Goal: Task Accomplishment & Management: Complete application form

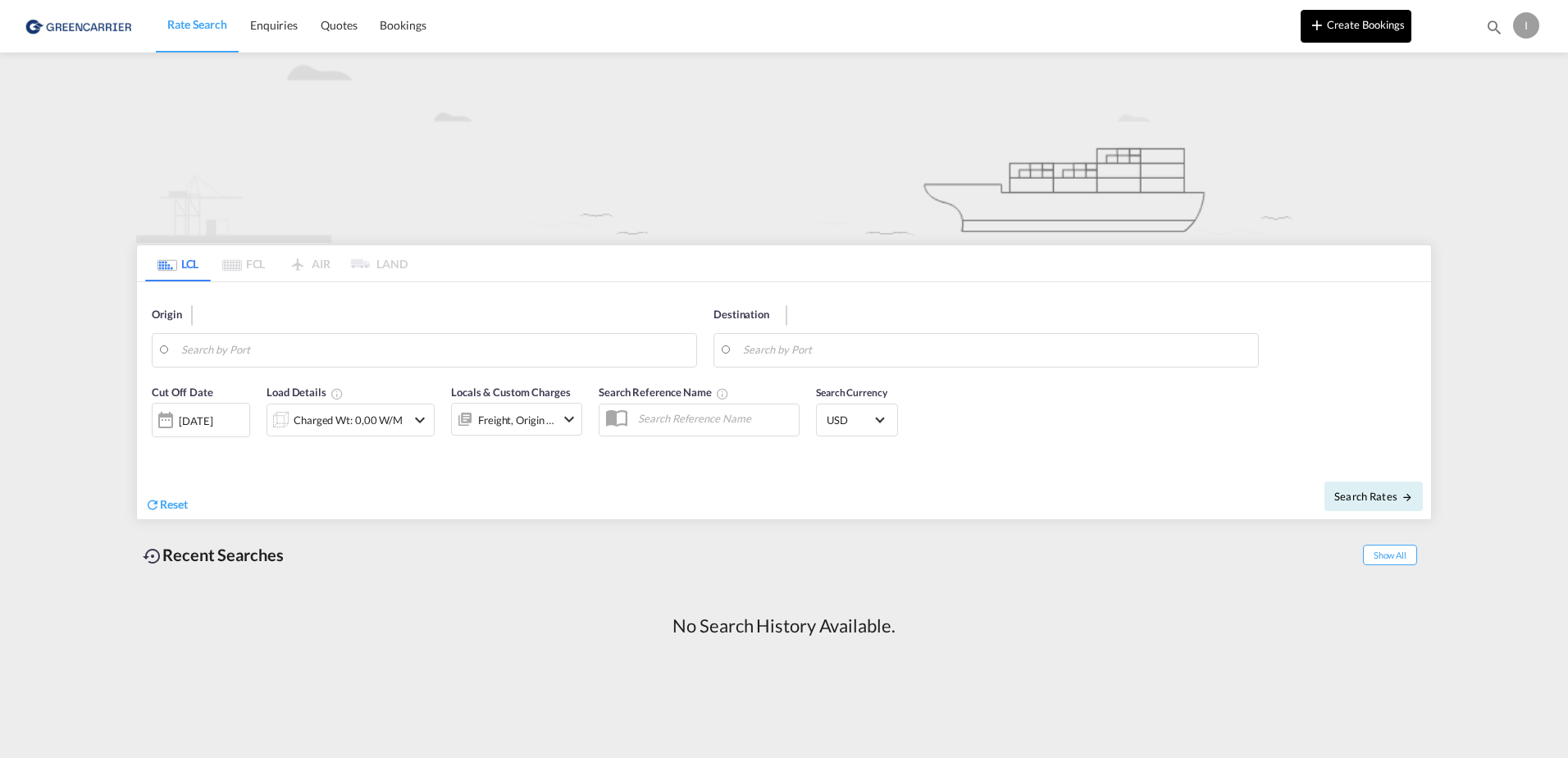
click at [1369, 34] on button "Create Bookings" at bounding box center [1356, 26] width 111 height 33
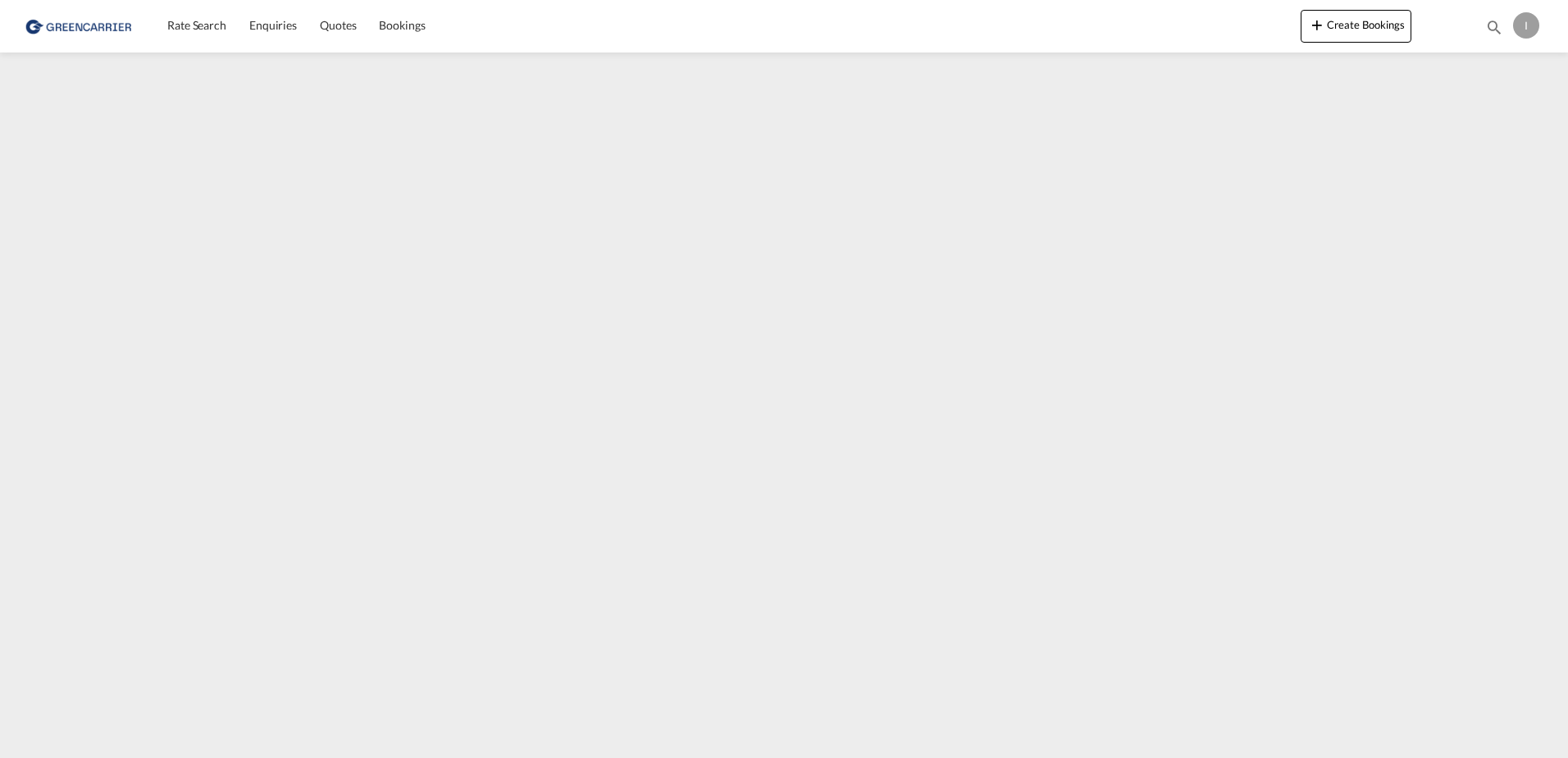
click at [1526, 27] on div "I" at bounding box center [1526, 25] width 26 height 26
click at [1483, 124] on button "Logout" at bounding box center [1507, 126] width 106 height 33
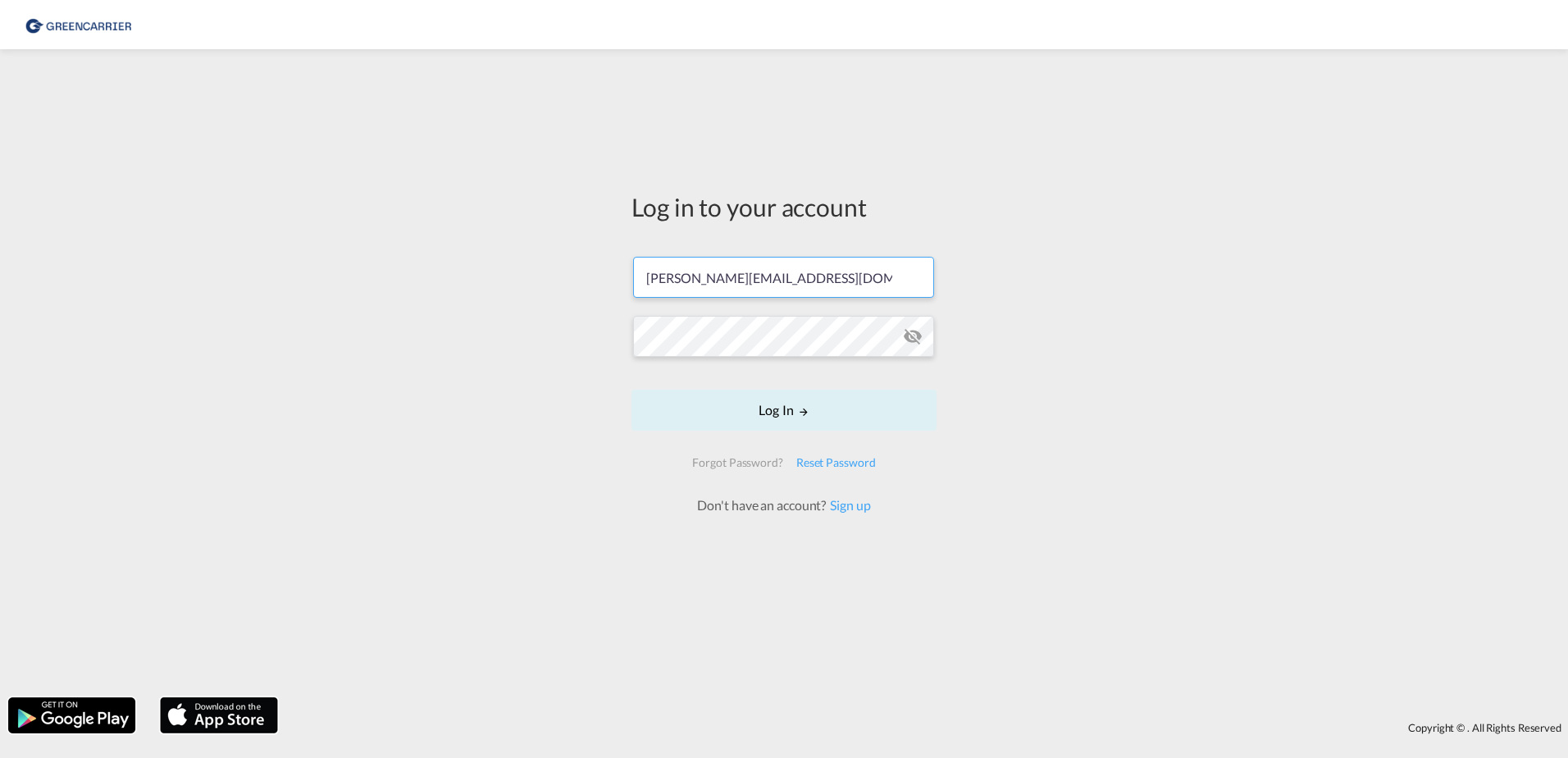
click at [791, 283] on input "[PERSON_NAME][EMAIL_ADDRESS][DOMAIN_NAME]" at bounding box center [784, 277] width 301 height 41
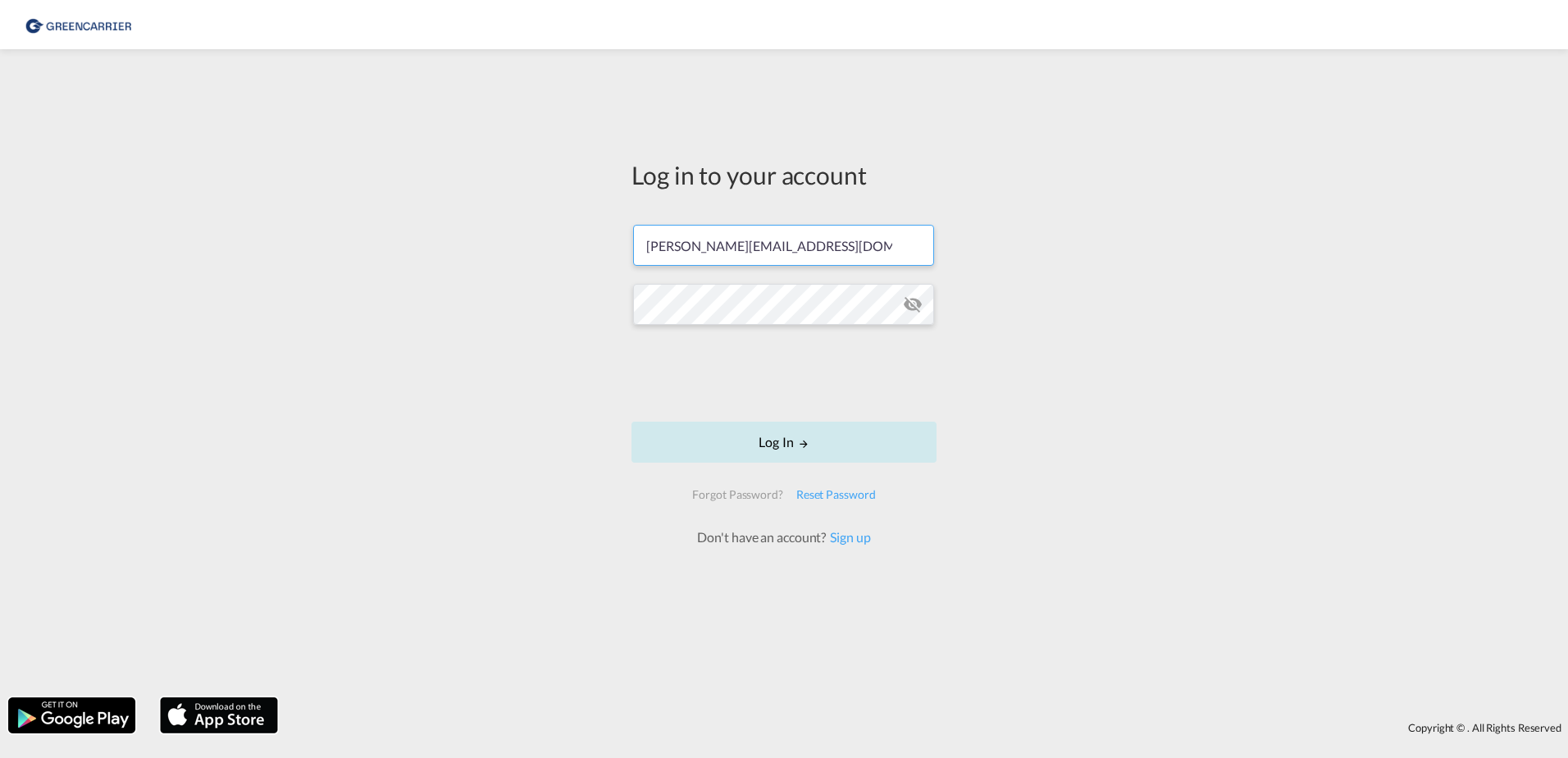
type input "[PERSON_NAME][EMAIL_ADDRESS][PERSON_NAME][DOMAIN_NAME]"
click at [787, 457] on button "Log In" at bounding box center [784, 441] width 305 height 41
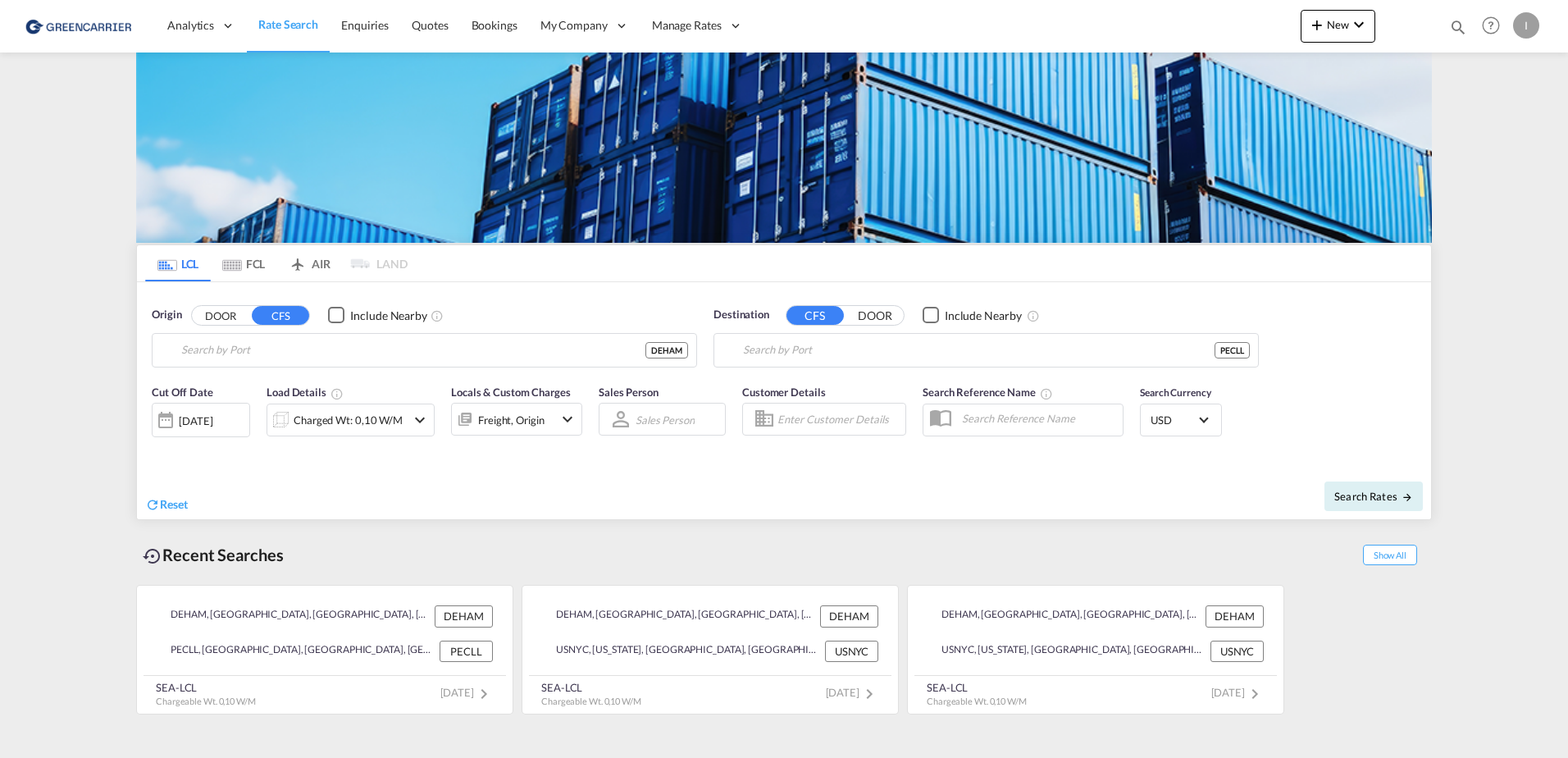
type input "[GEOGRAPHIC_DATA], [GEOGRAPHIC_DATA]"
type input "Callao, PECLL"
click at [484, 18] on span "Bookings" at bounding box center [494, 25] width 46 height 14
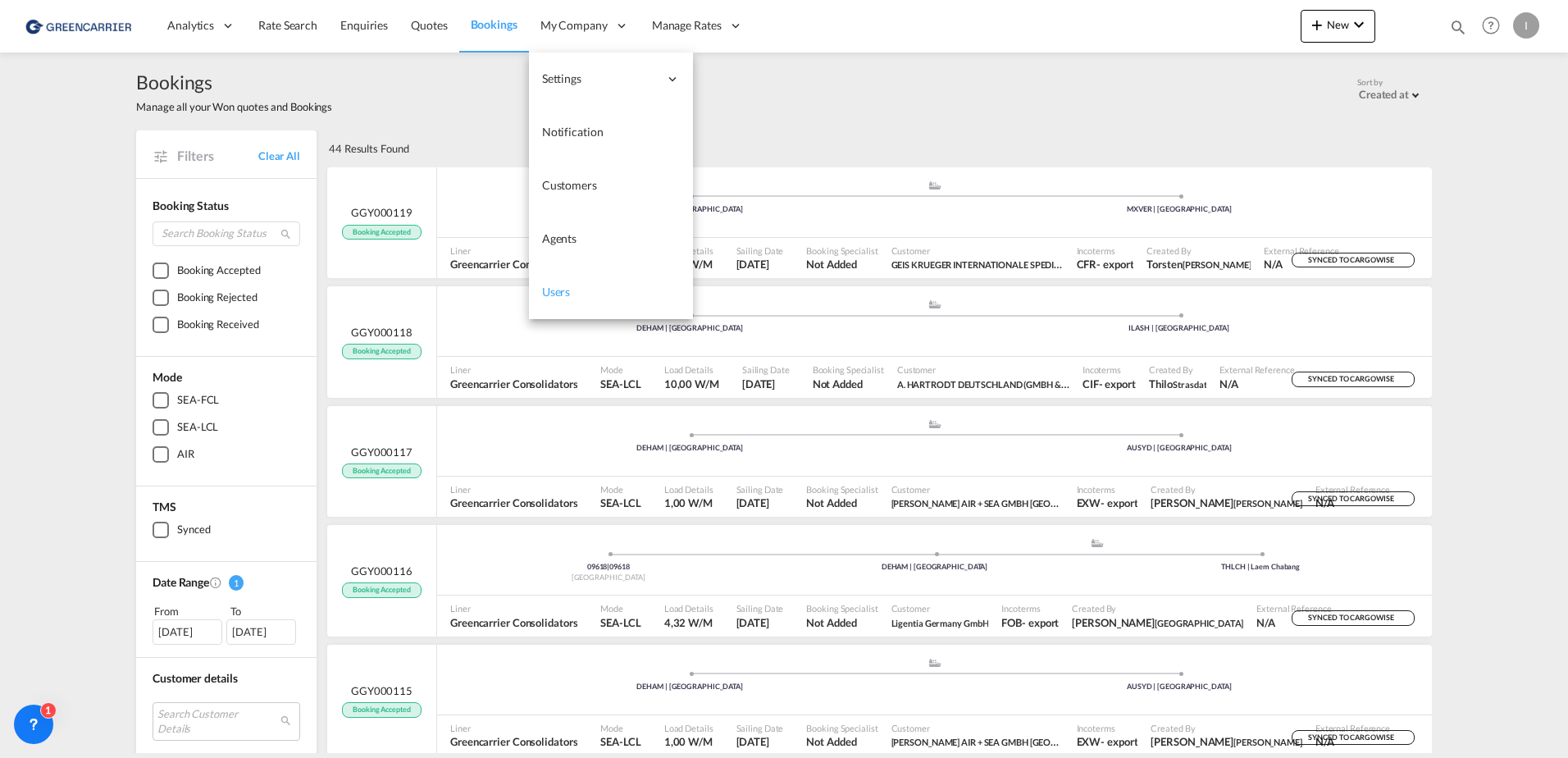
click at [558, 283] on link "Users" at bounding box center [611, 292] width 164 height 53
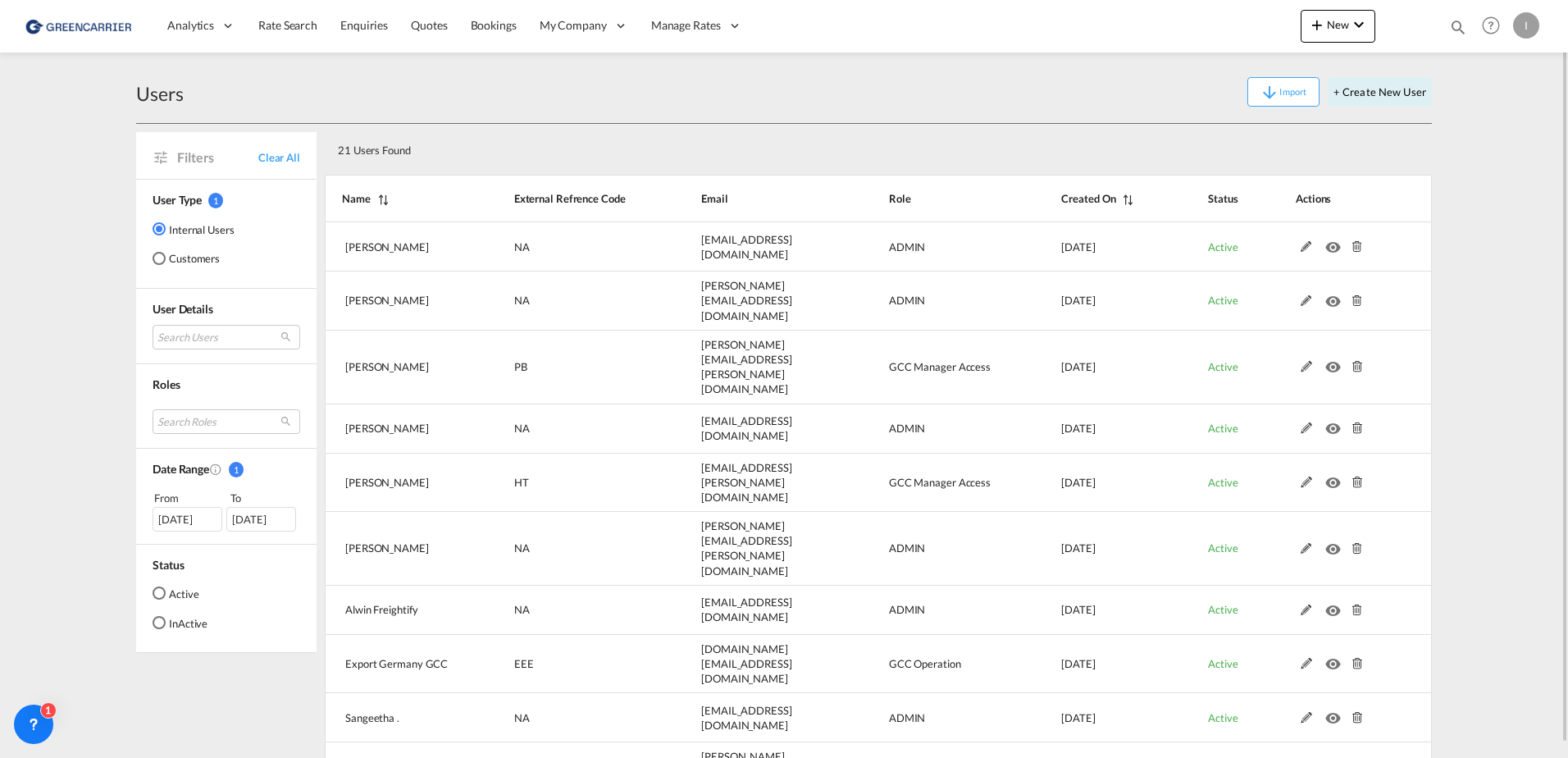
click at [162, 257] on div "Customers" at bounding box center [159, 259] width 14 height 14
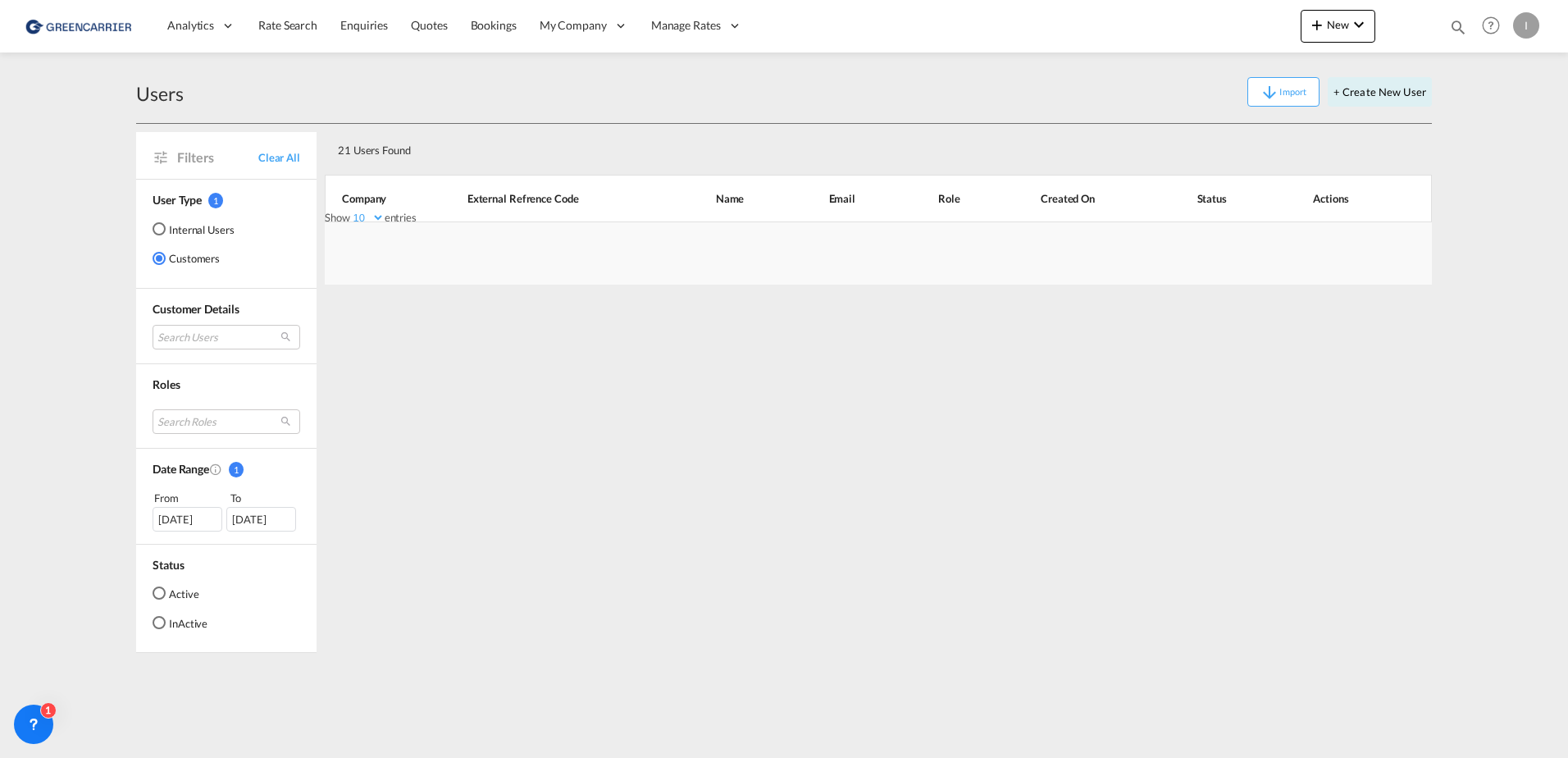
click at [216, 319] on div "Search Users" at bounding box center [226, 336] width 148 height 39
click at [208, 338] on md-select "Search Users" at bounding box center [226, 336] width 148 height 24
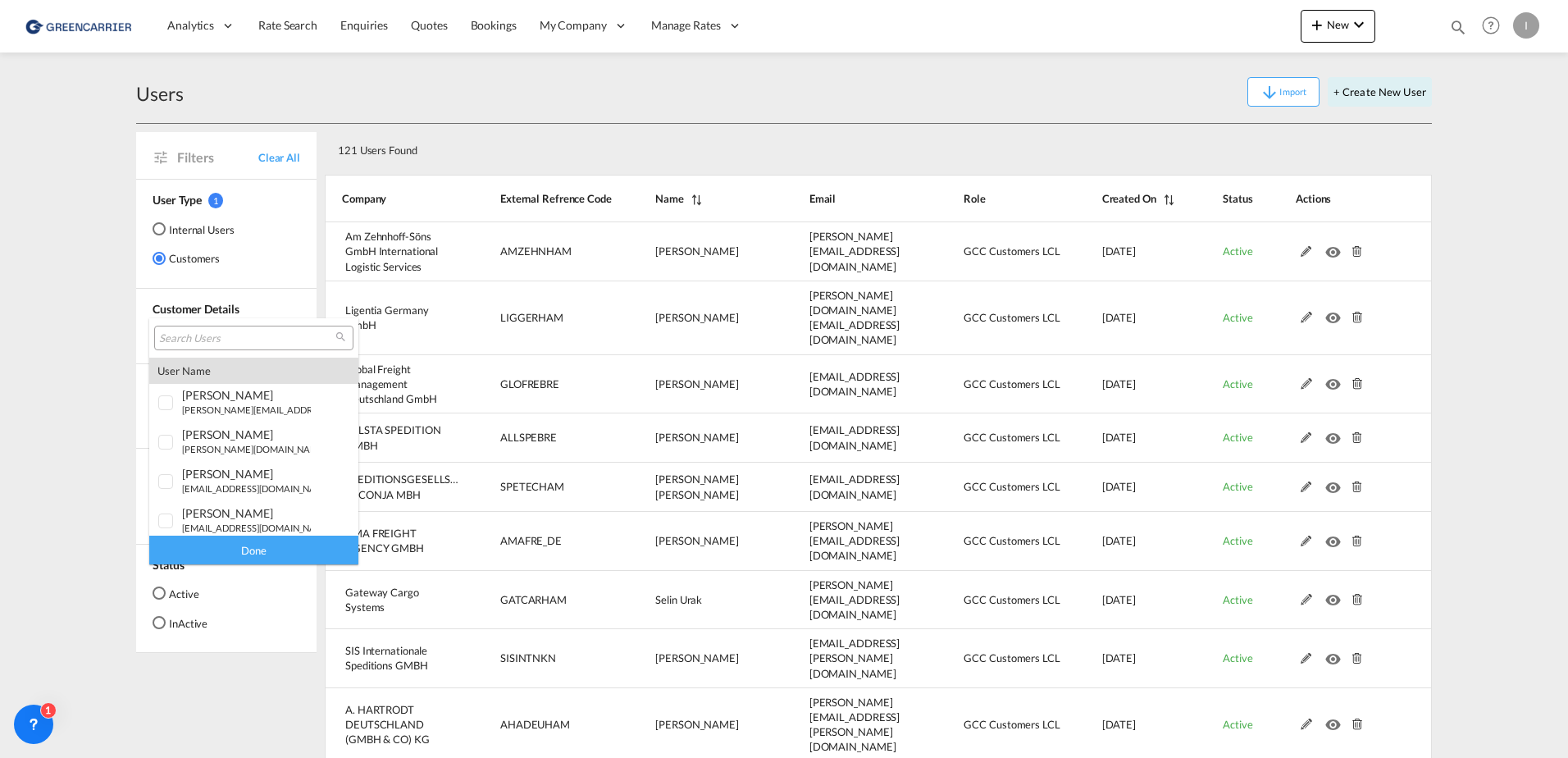
click at [198, 339] on input "search" at bounding box center [247, 338] width 177 height 14
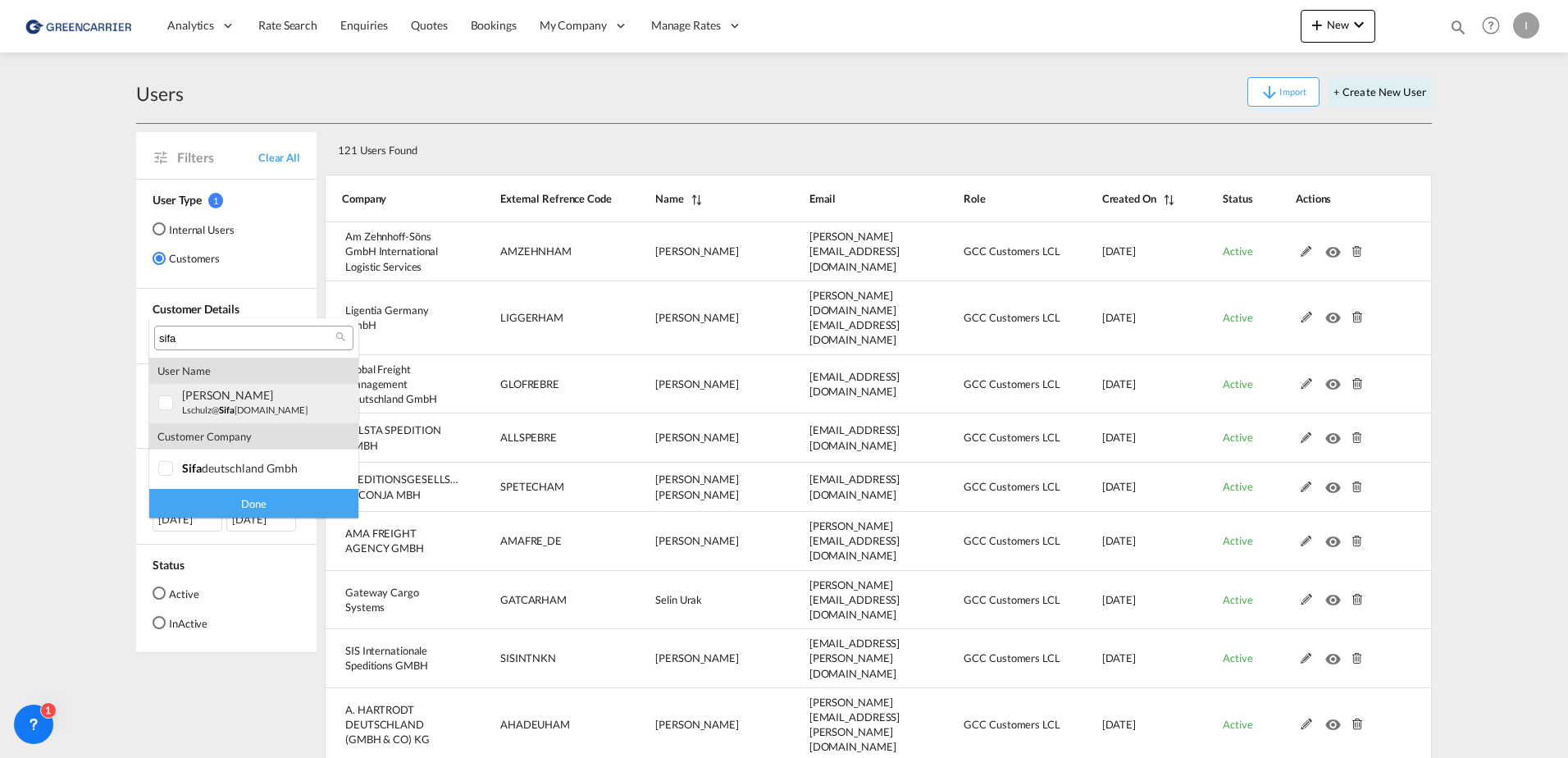
type input "sifa"
click at [209, 394] on div "[PERSON_NAME]" at bounding box center [246, 395] width 128 height 14
click at [287, 508] on div "Done" at bounding box center [254, 503] width 210 height 29
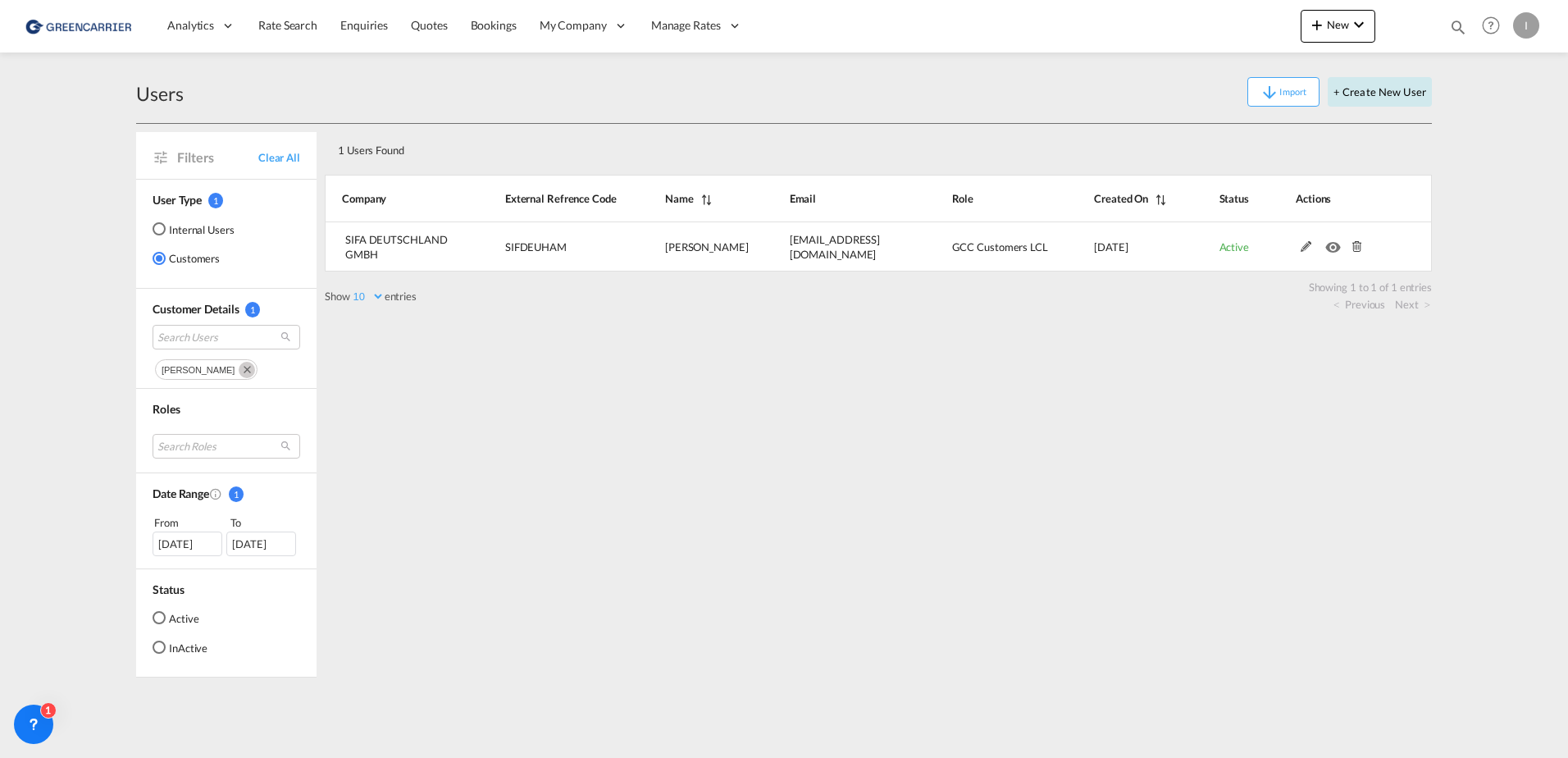
click at [1402, 87] on button "+ Create New User" at bounding box center [1380, 92] width 104 height 30
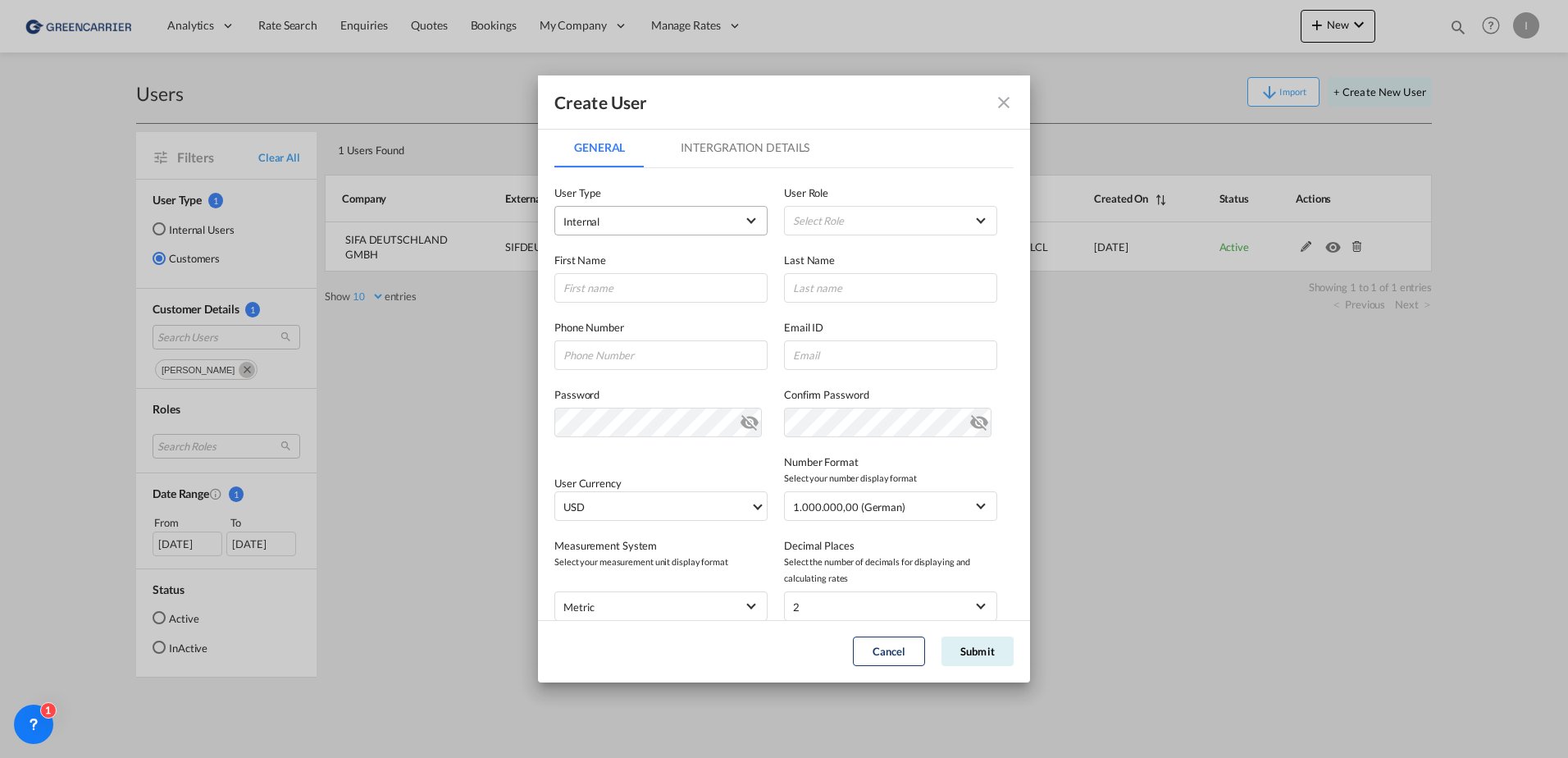
click at [658, 217] on span "Internal" at bounding box center [649, 221] width 172 height 16
click at [646, 264] on md-option "Customer" at bounding box center [658, 261] width 215 height 40
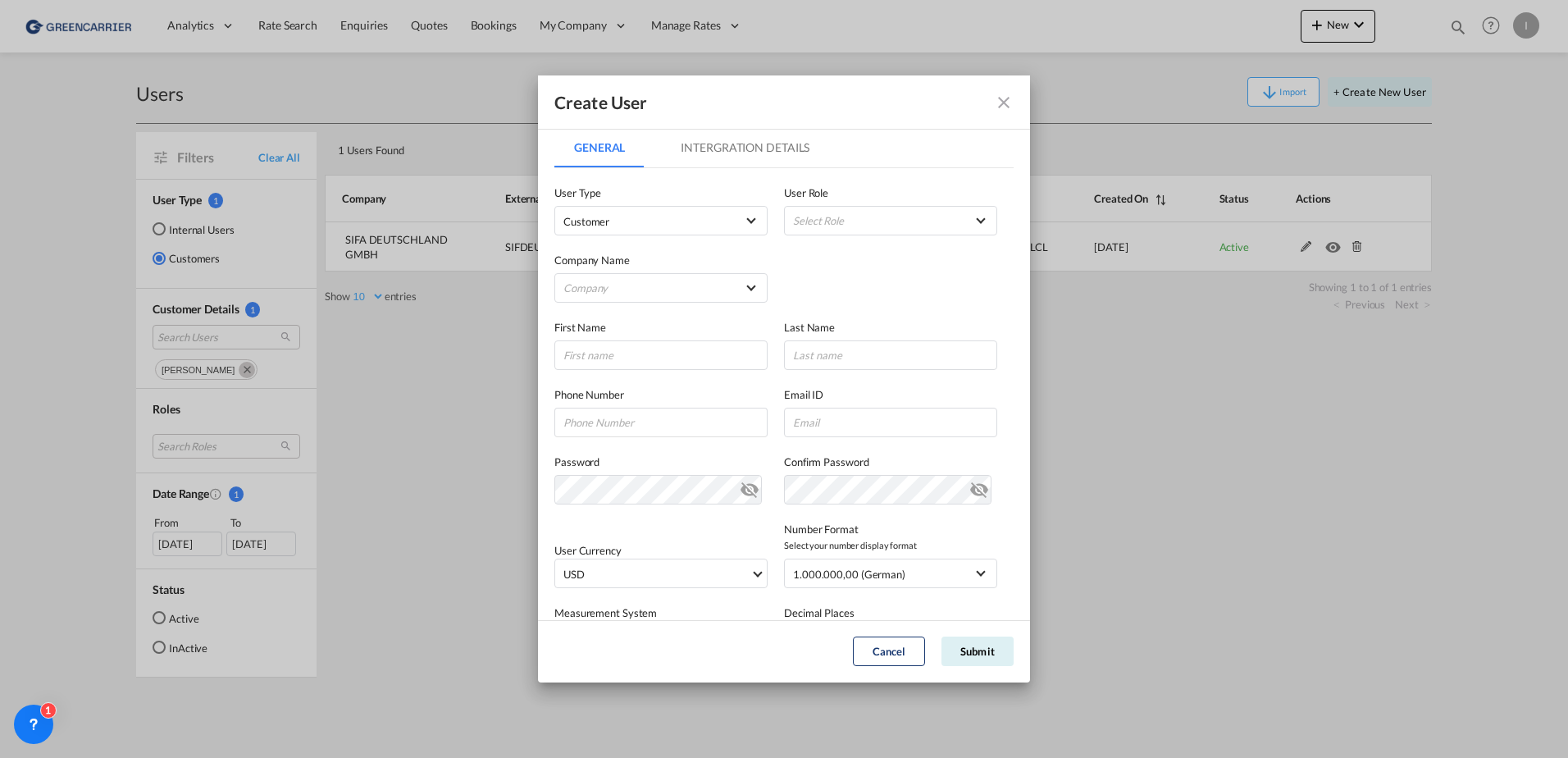
click at [931, 197] on label "User Role" at bounding box center [890, 192] width 213 height 16
click at [935, 215] on md-select "Select Role" at bounding box center [890, 220] width 213 height 30
click at [894, 359] on div "GCC Customers LCL USER_DEFINED" at bounding box center [861, 358] width 96 height 14
click at [600, 286] on md-select "Company [PERSON_NAME] & Co. GmbH Am Zehnhoff-Söns GmbH International Logistic S…" at bounding box center [660, 288] width 213 height 30
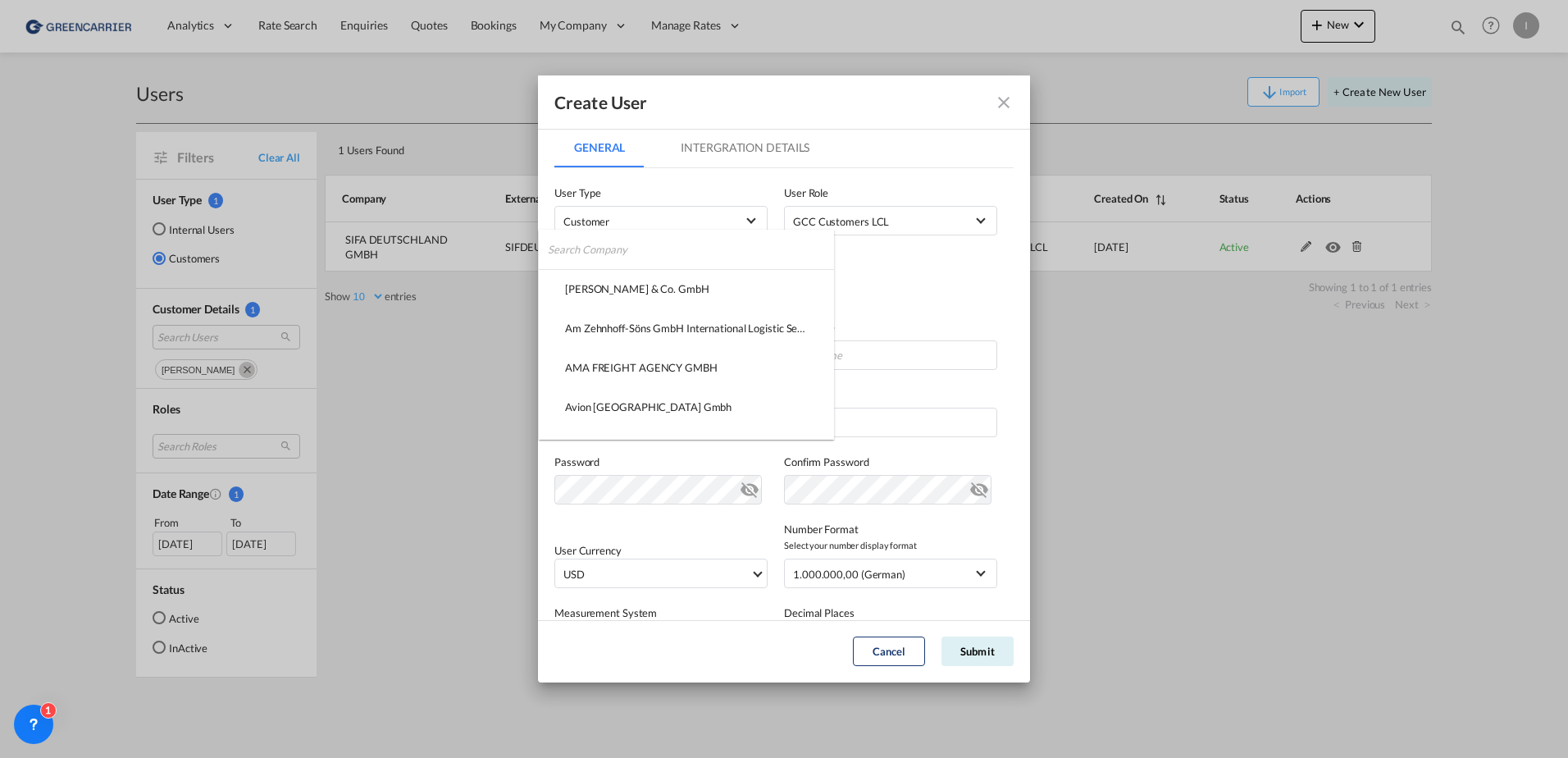
click at [621, 248] on input "search" at bounding box center [690, 249] width 286 height 40
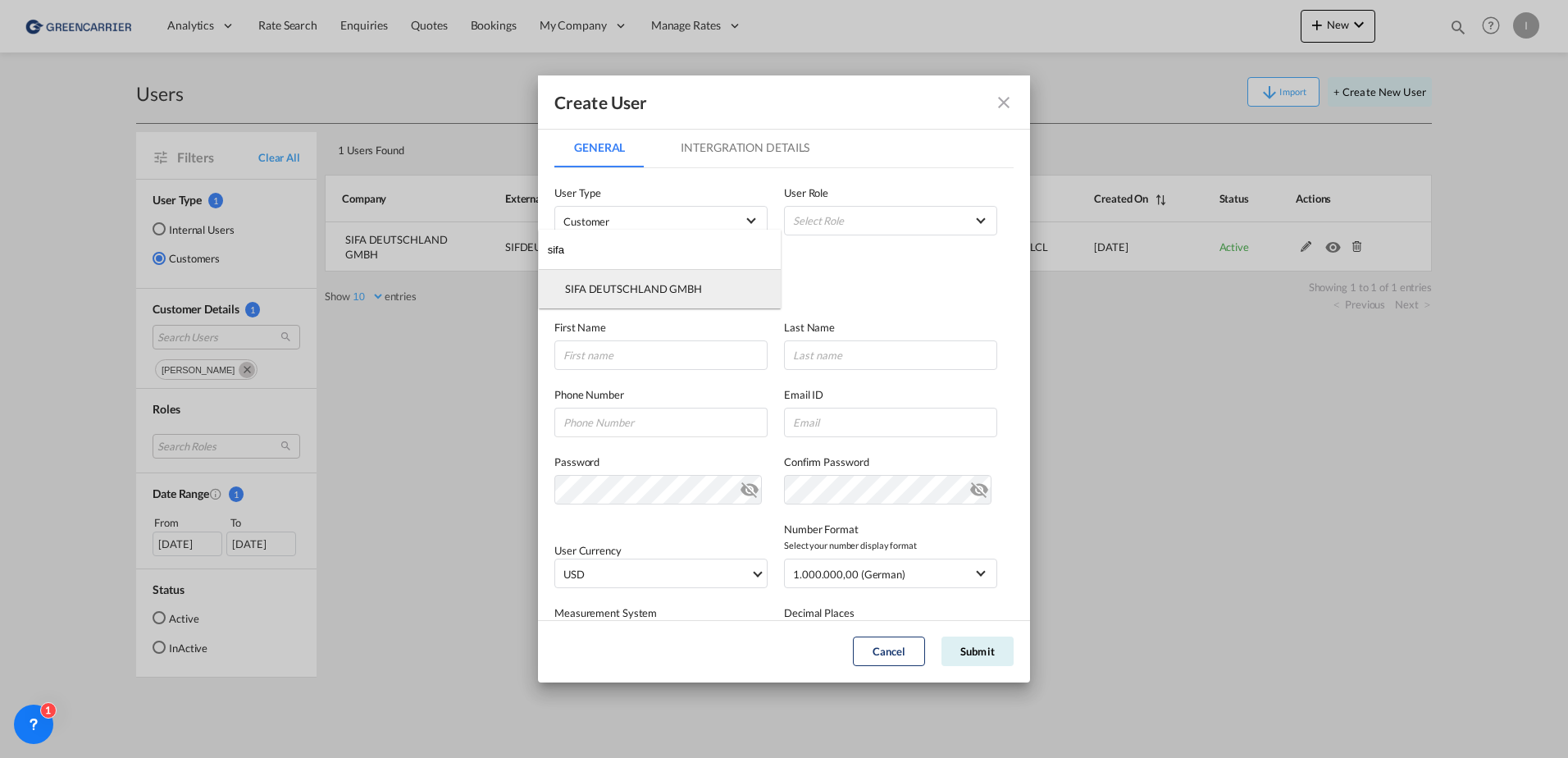
type input "sifa"
click at [645, 286] on div "SIFA DEUTSCHLAND GMBH" at bounding box center [633, 288] width 137 height 14
click at [628, 351] on input "GeneralIntergration Details ..." at bounding box center [660, 354] width 213 height 30
click at [636, 346] on input "GeneralIntergration Details ..." at bounding box center [660, 354] width 213 height 30
paste input "[PERSON_NAME]"
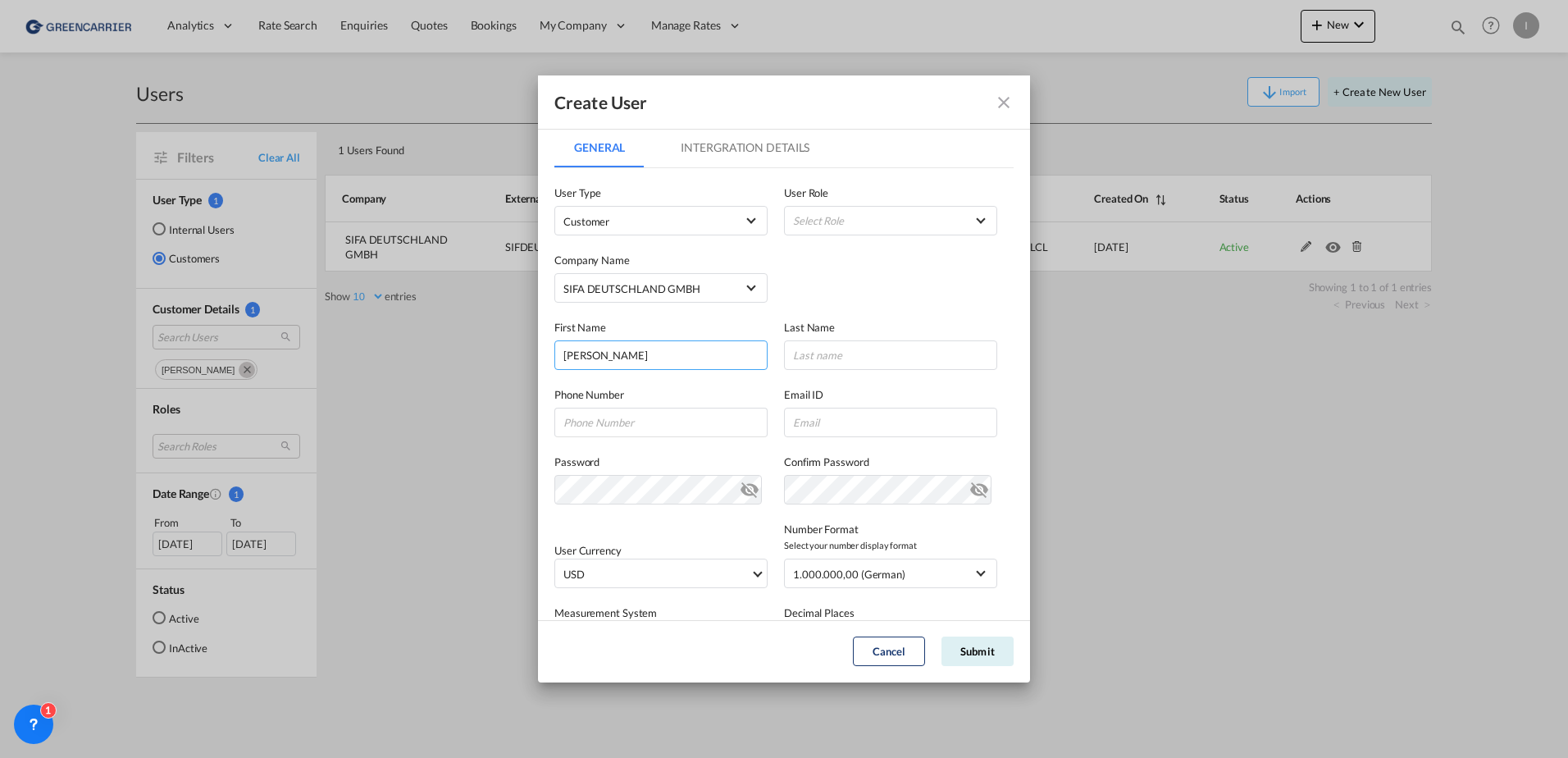
click at [620, 356] on input "[PERSON_NAME]" at bounding box center [660, 354] width 213 height 30
type input "[PERSON_NAME]"
click at [876, 353] on input "GeneralIntergration Details ..." at bounding box center [890, 354] width 213 height 30
paste input "Caillon"
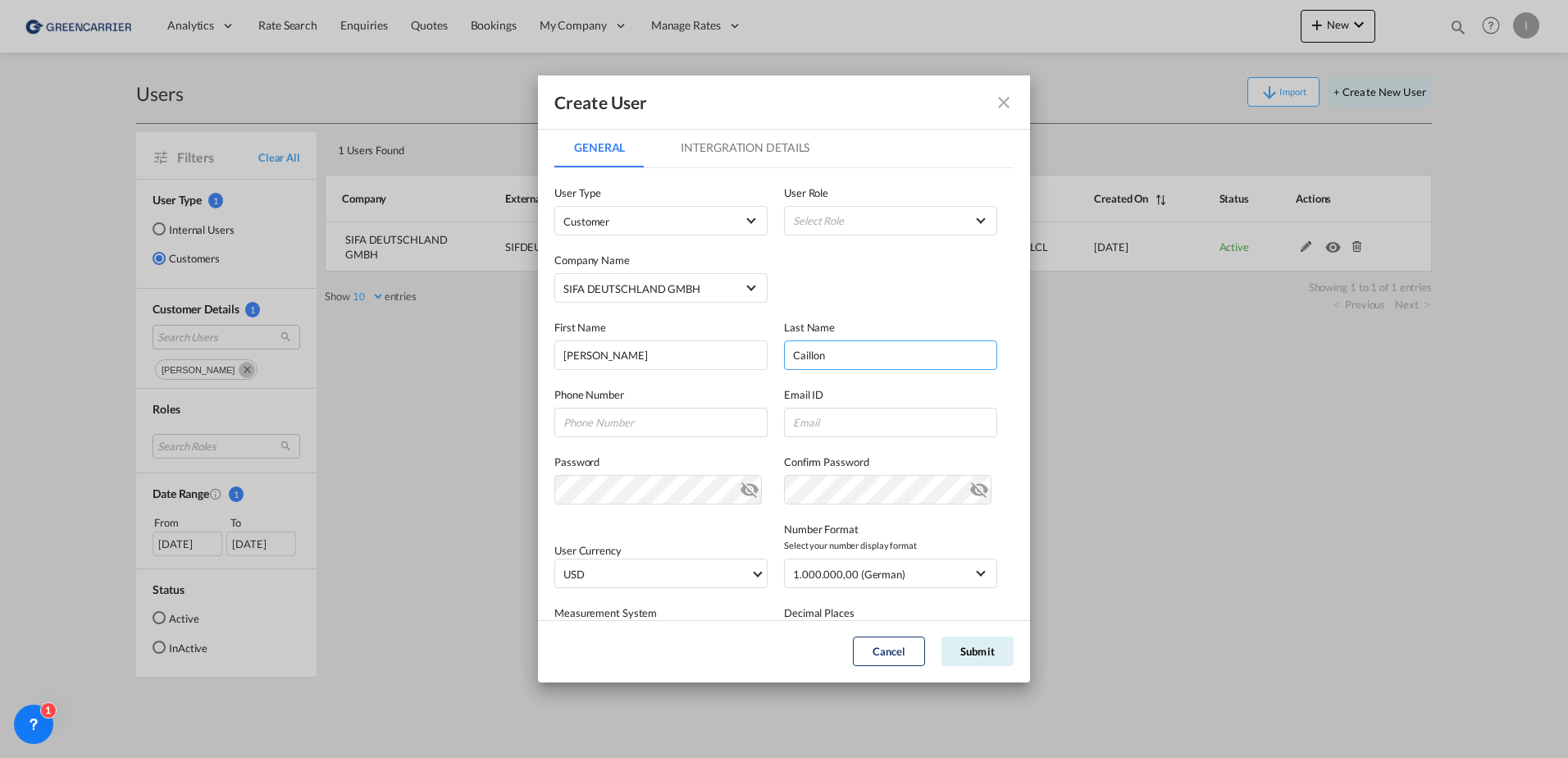
type input "Caillon"
click at [632, 419] on input "GeneralIntergration Details ..." at bounding box center [660, 422] width 213 height 30
paste input "[PHONE_NUMBER]"
type input "[PHONE_NUMBER]"
click at [826, 421] on input "GeneralIntergration Details ..." at bounding box center [890, 422] width 213 height 30
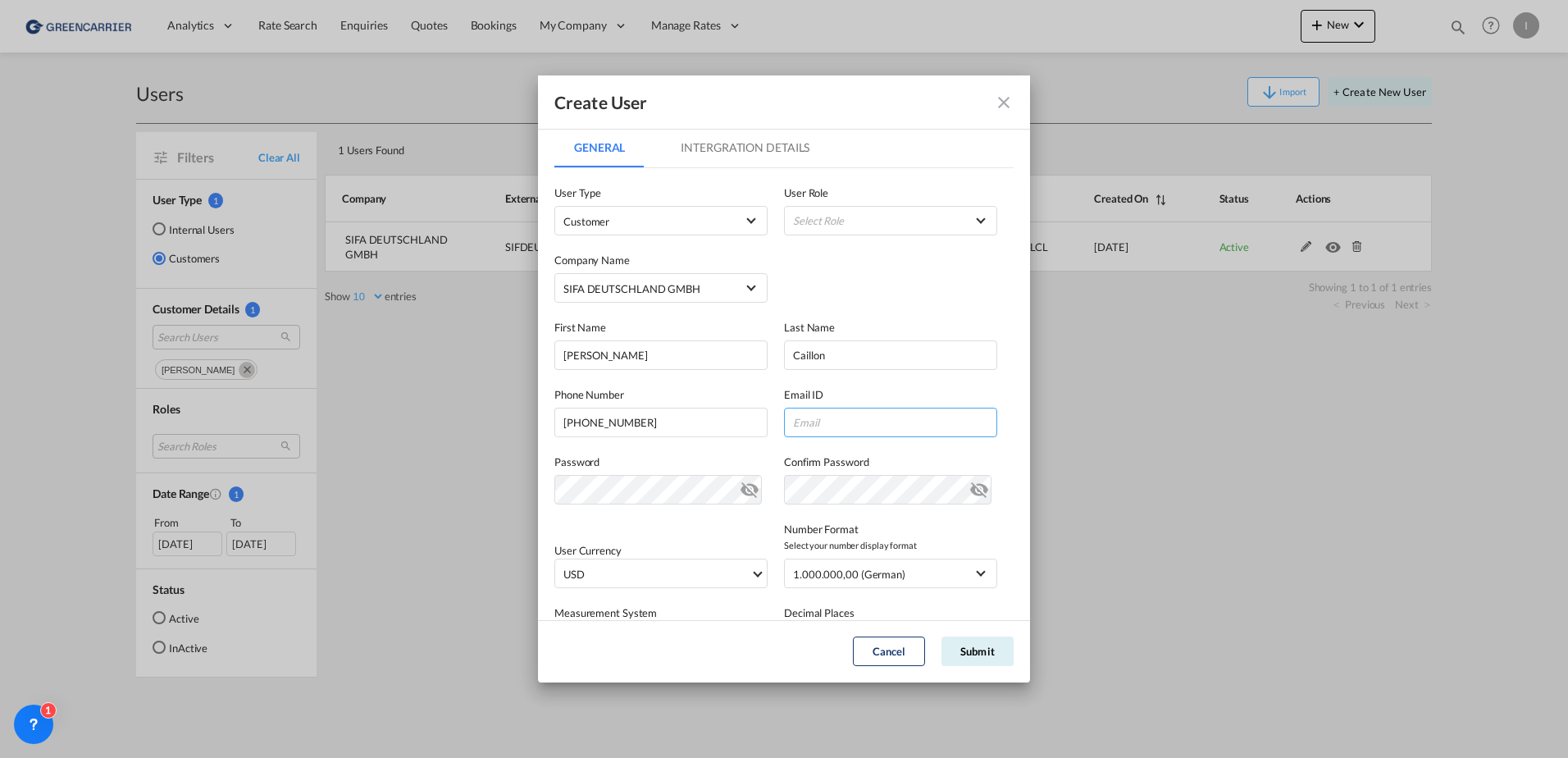
paste input "[PERSON_NAME] <[EMAIL_ADDRESS][DOMAIN_NAME]>"
drag, startPoint x: 845, startPoint y: 424, endPoint x: 619, endPoint y: 424, distance: 226.0
click at [619, 424] on div "Phone Number [PHONE_NUMBER] Email ID [PERSON_NAME] <[EMAIL_ADDRESS][DOMAIN_NAME…" at bounding box center [784, 404] width 460 height 68
click at [969, 417] on input "[EMAIL_ADDRESS][DOMAIN_NAME]>" at bounding box center [890, 422] width 213 height 30
type input "[EMAIL_ADDRESS][DOMAIN_NAME]"
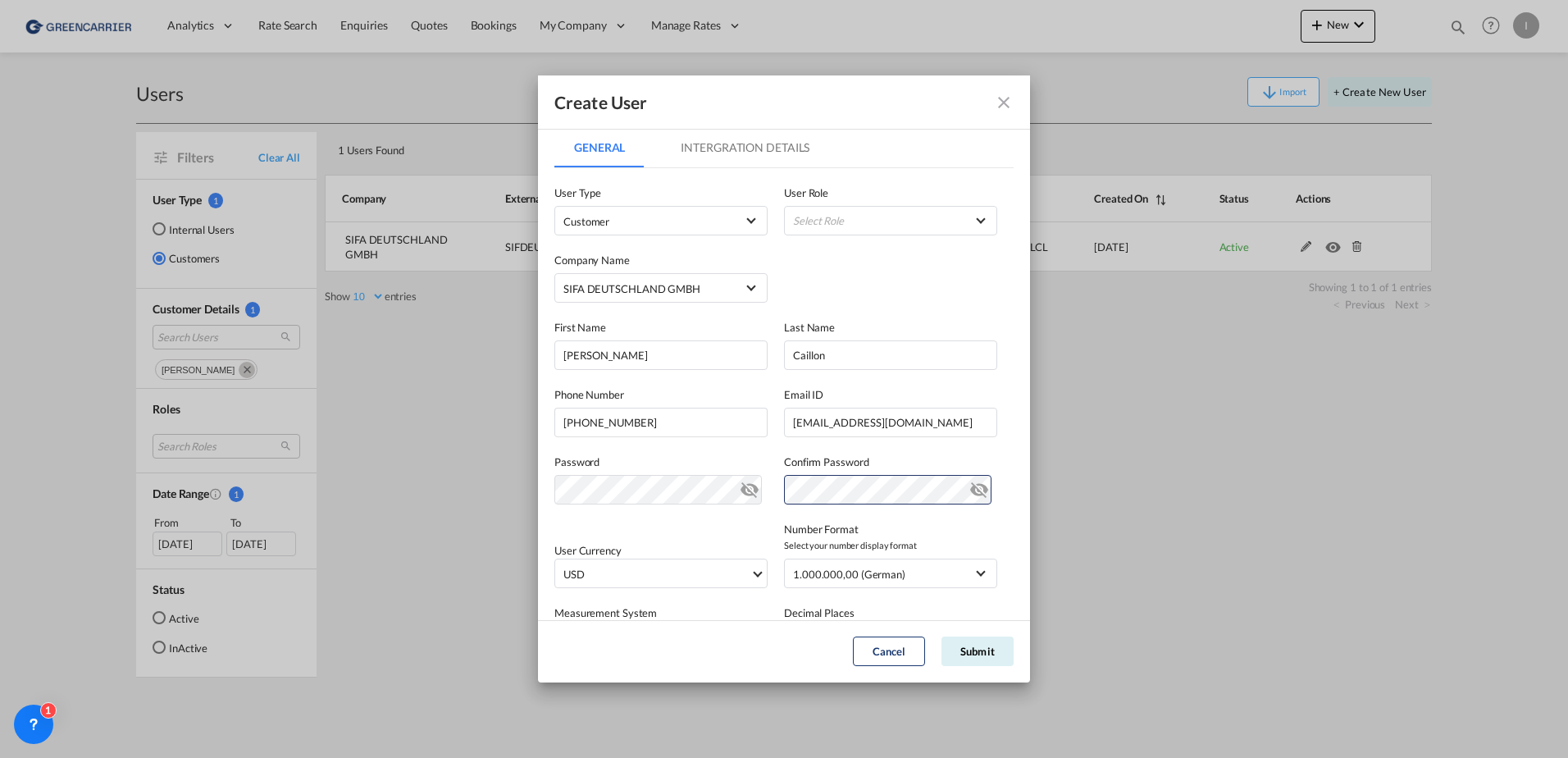
click at [743, 491] on md-icon "icon-eye-off" at bounding box center [749, 486] width 19 height 19
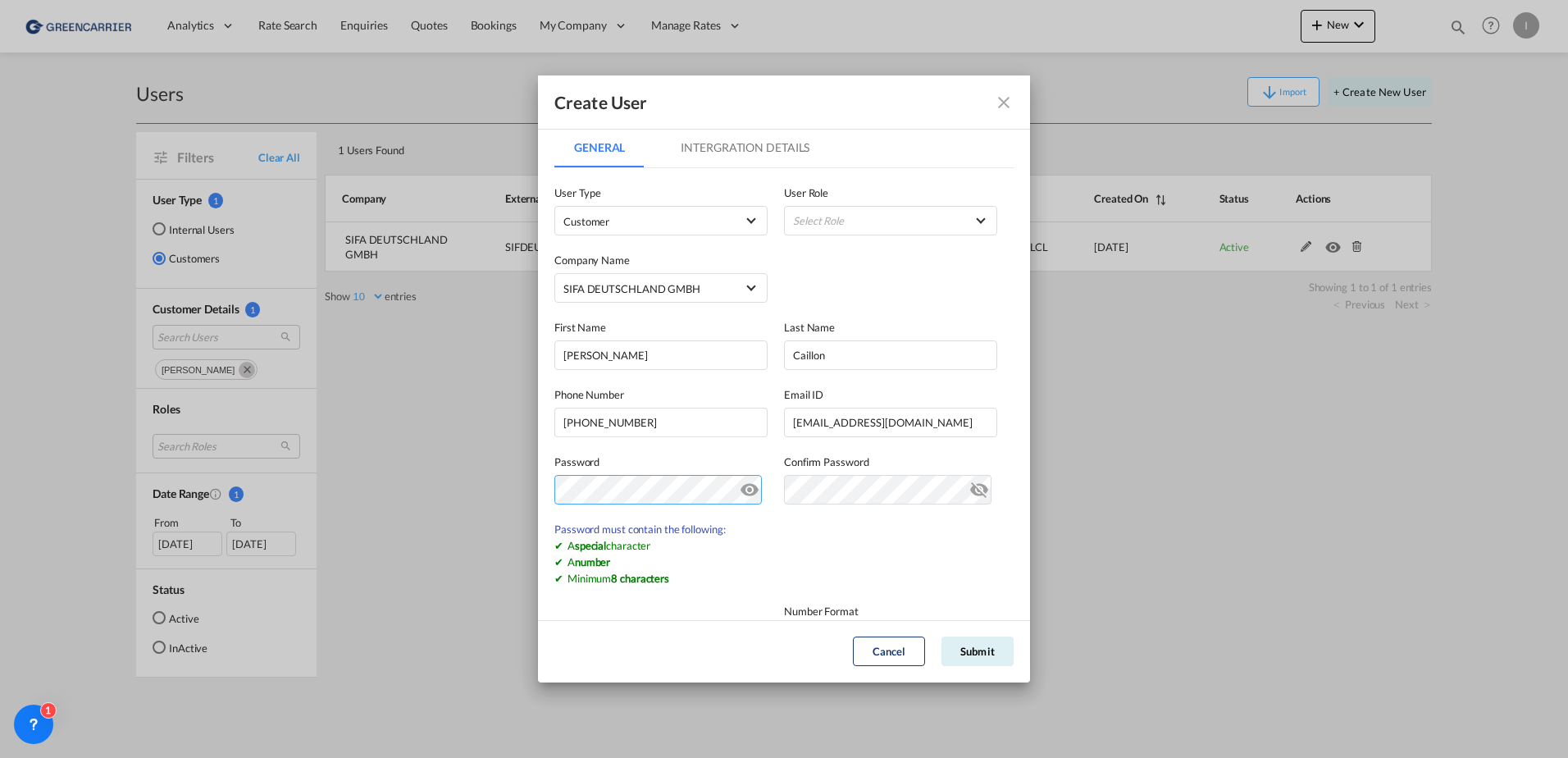
click at [482, 482] on div "Create User General Intergration Details General Intergration Details User Type…" at bounding box center [784, 379] width 1568 height 758
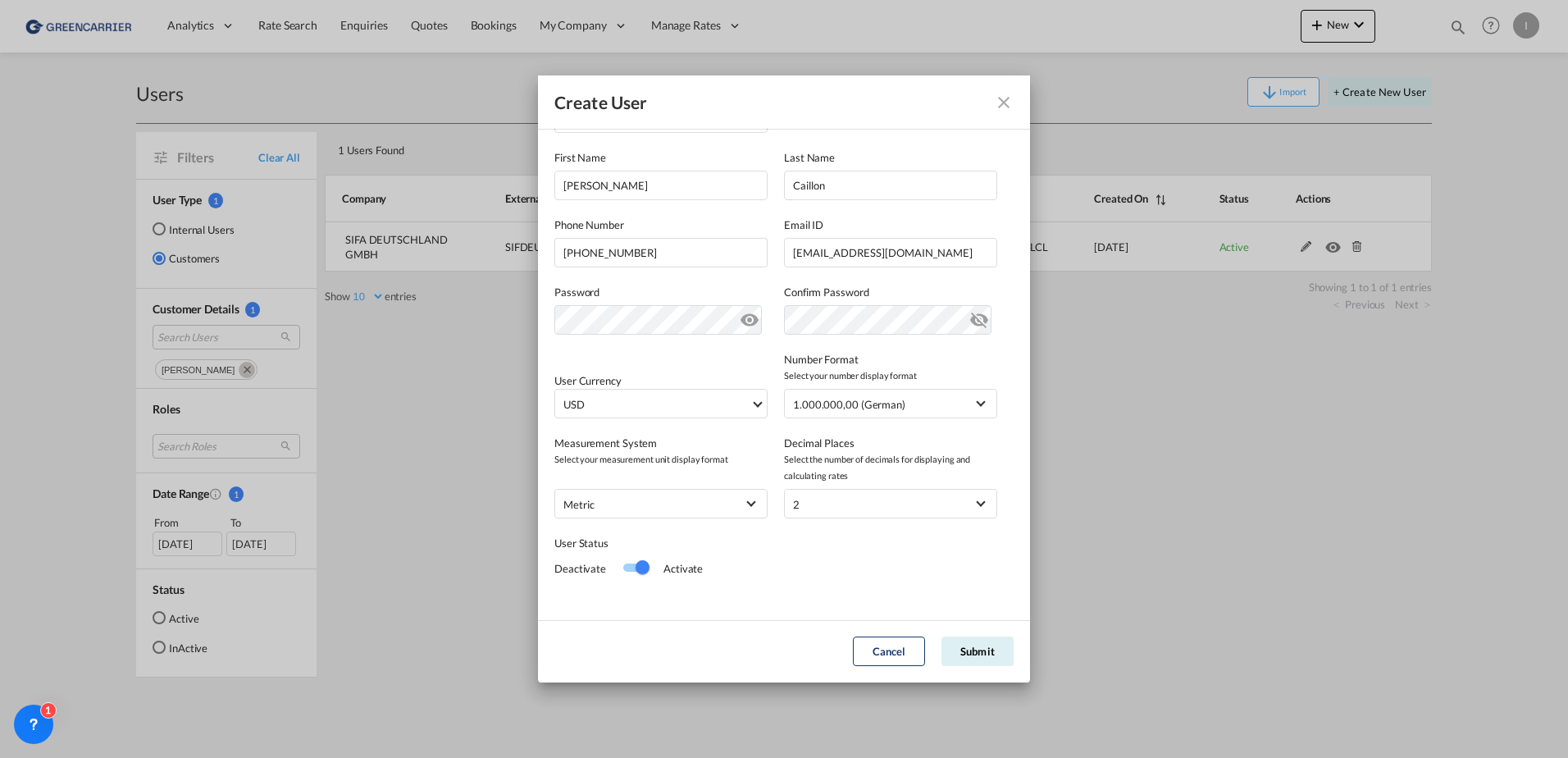
scroll to position [180, 0]
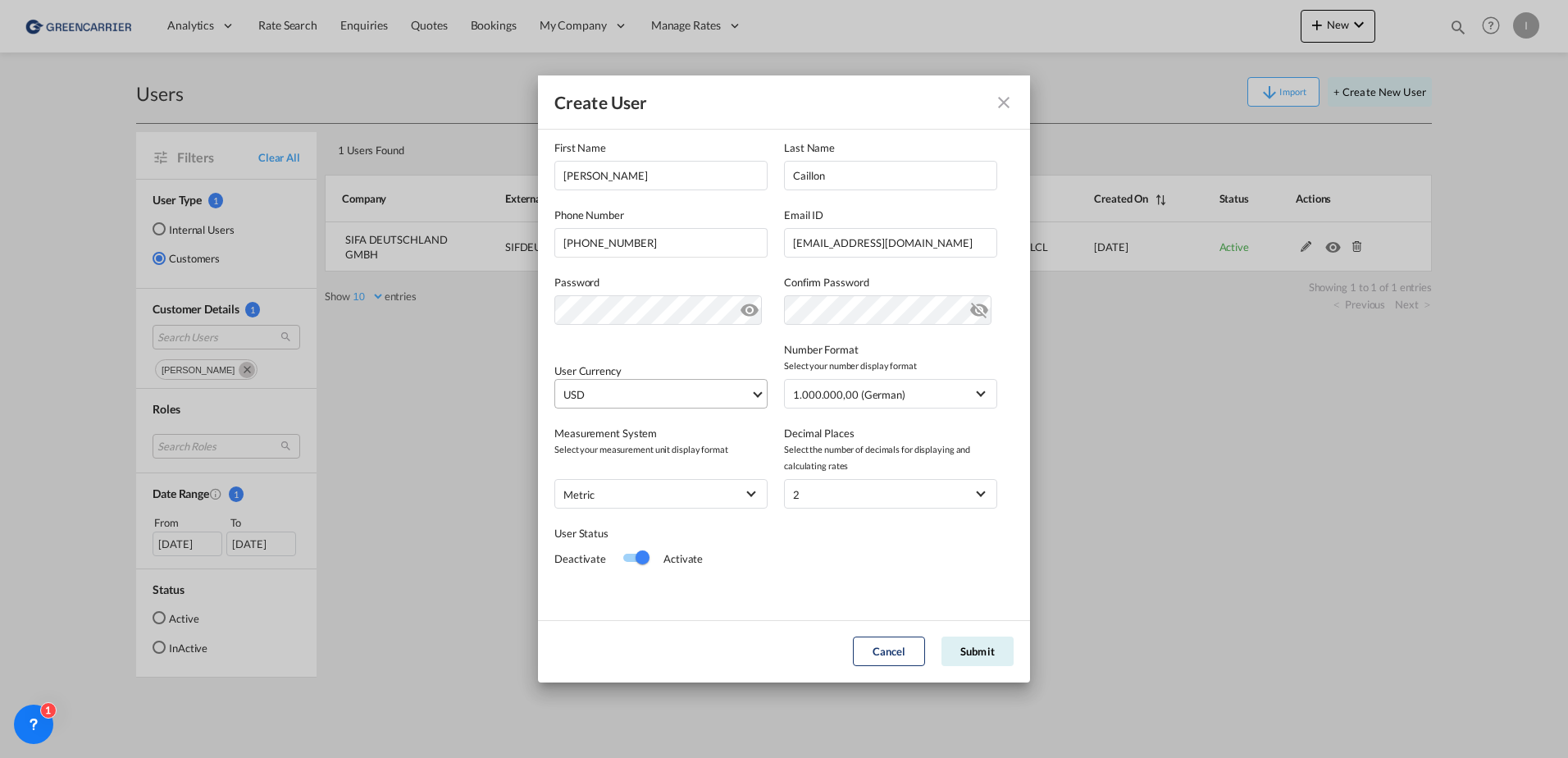
click at [677, 394] on span "USD" at bounding box center [657, 394] width 187 height 16
click at [682, 385] on input "search" at bounding box center [684, 386] width 240 height 14
type input "eur"
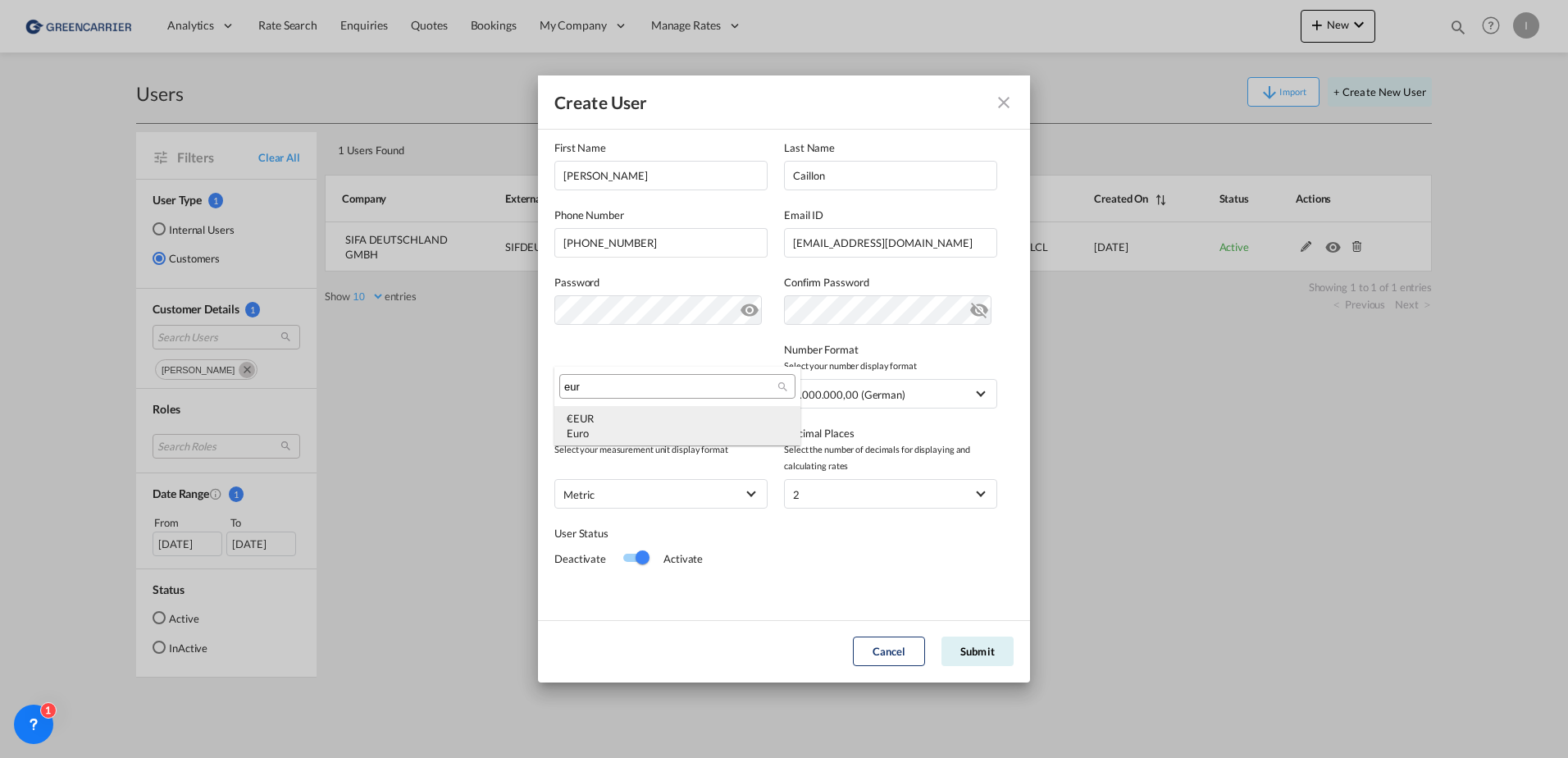
click at [667, 434] on div "Euro" at bounding box center [677, 433] width 221 height 14
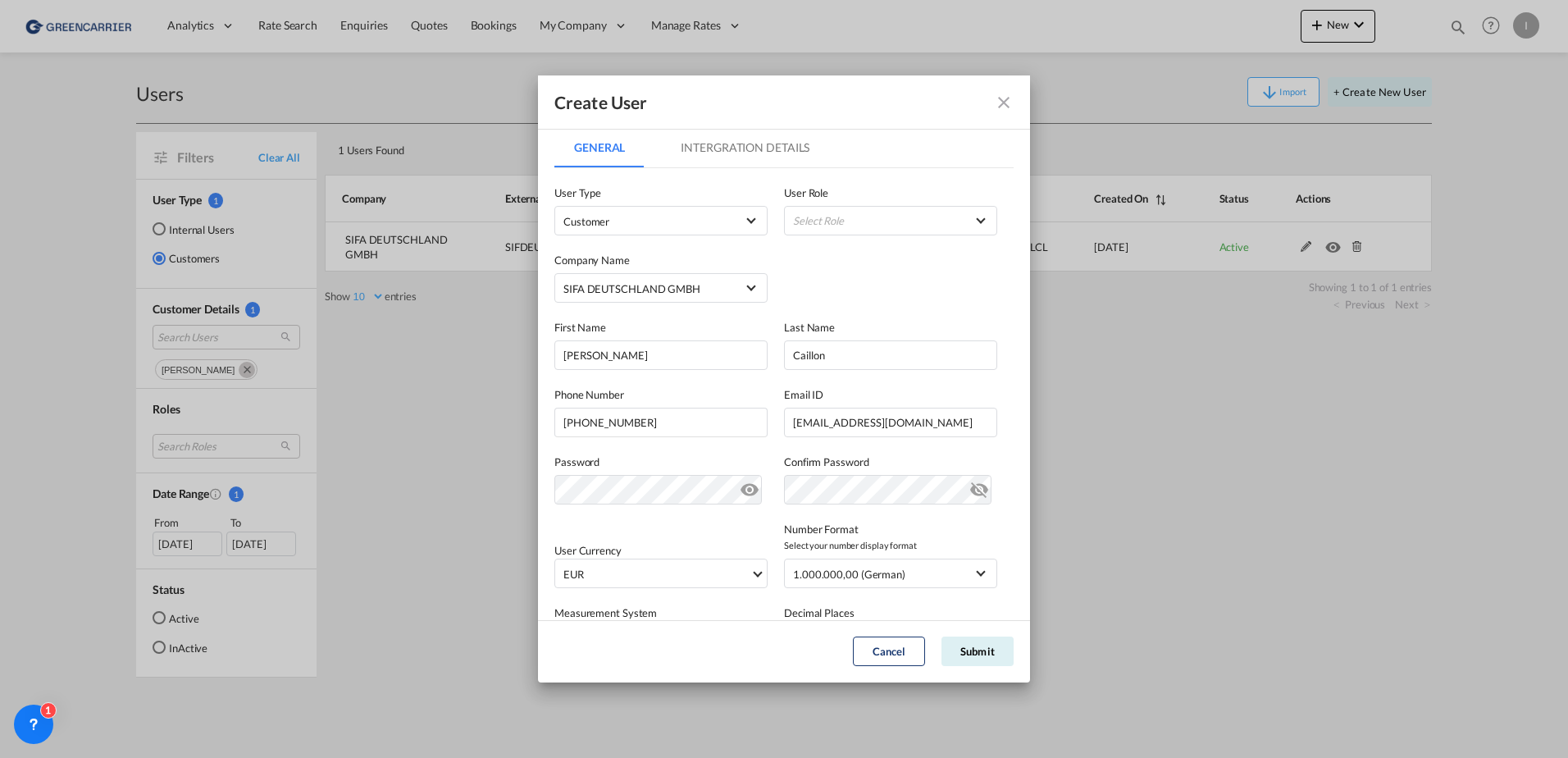
click at [763, 143] on md-tab-item "Intergration Details" at bounding box center [744, 147] width 168 height 40
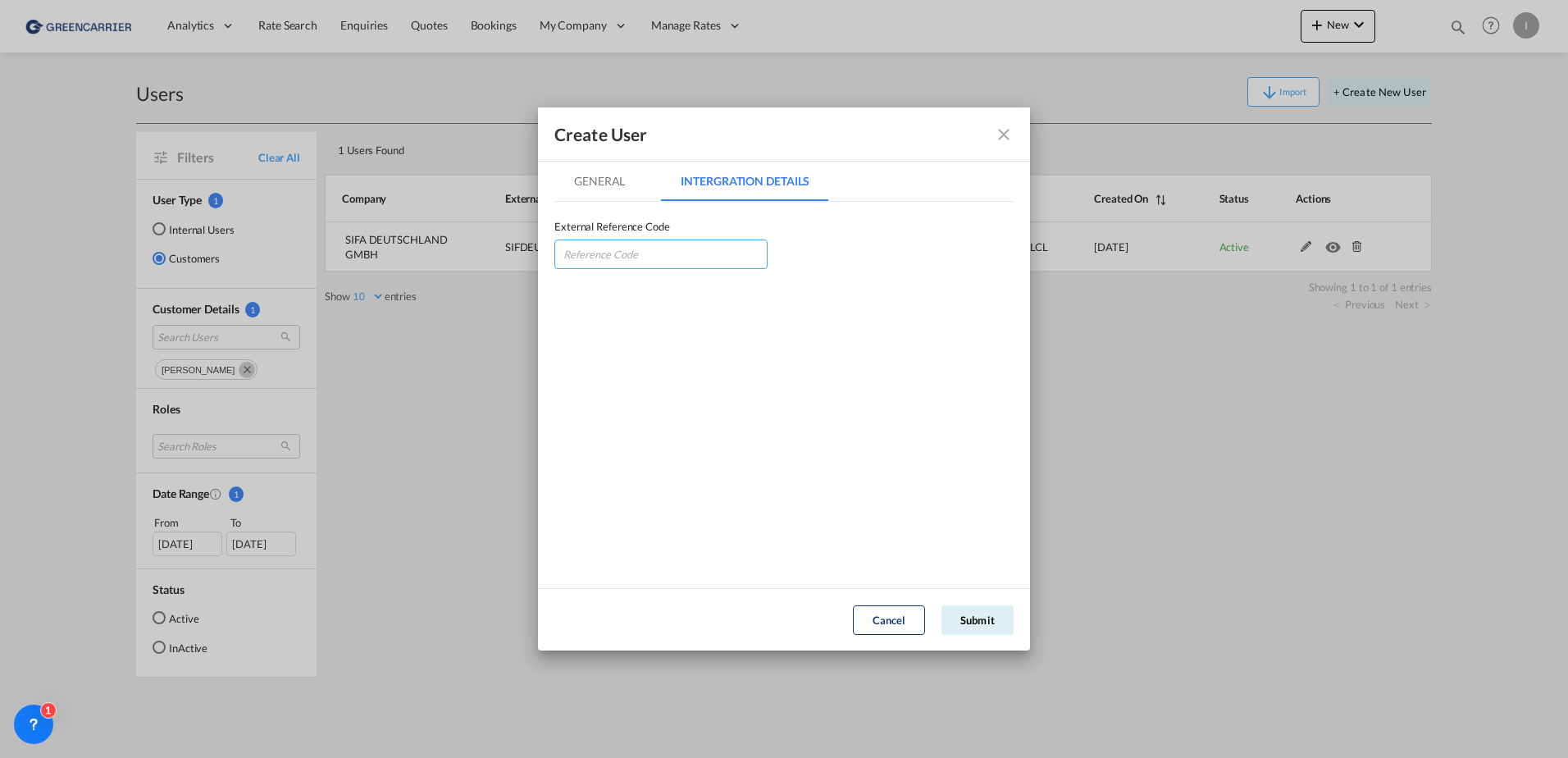
click at [659, 252] on input "GeneralIntergration Details ..." at bounding box center [660, 254] width 213 height 30
click at [595, 168] on md-tab-item "General" at bounding box center [599, 181] width 90 height 40
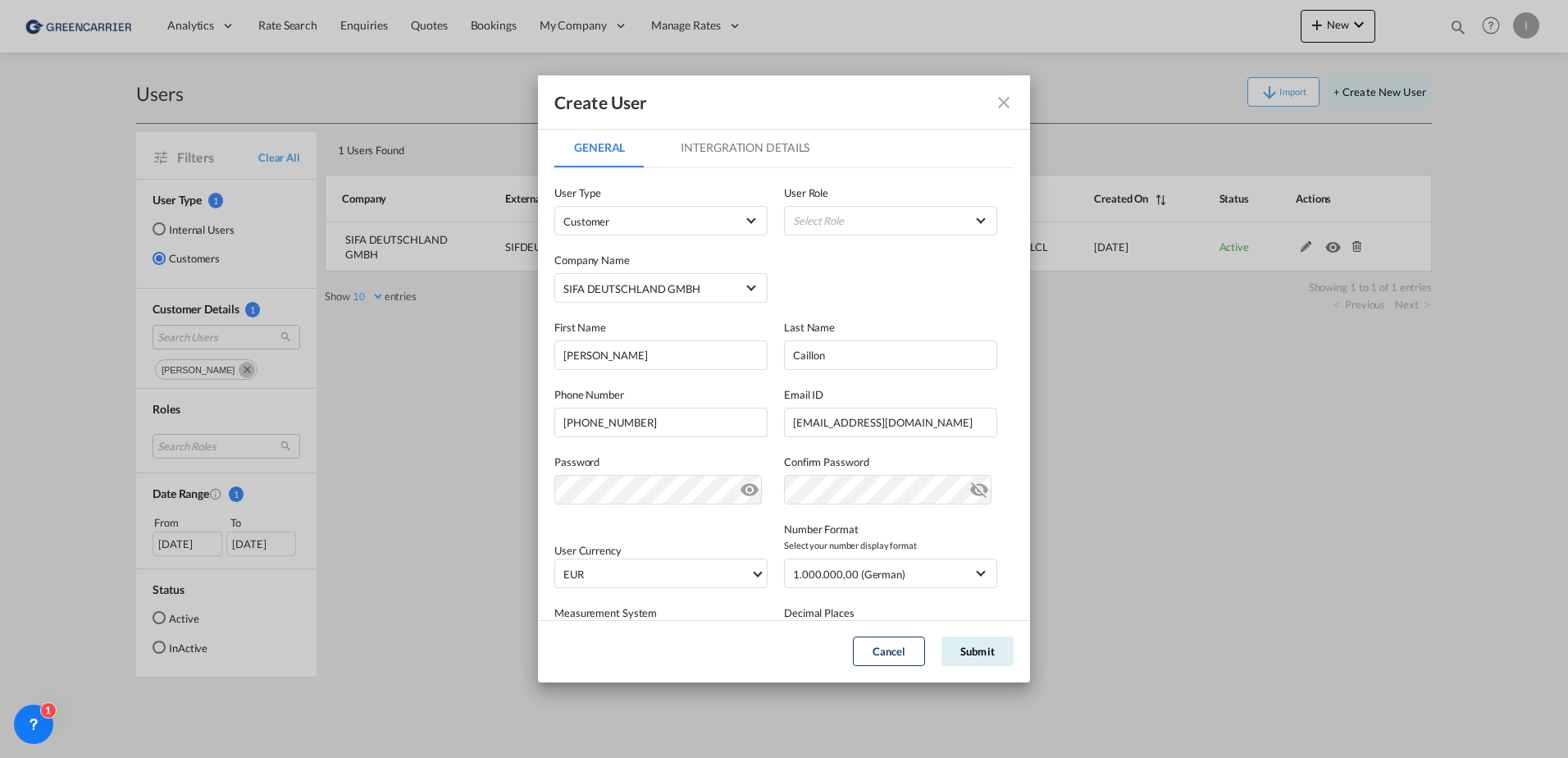
scroll to position [180, 0]
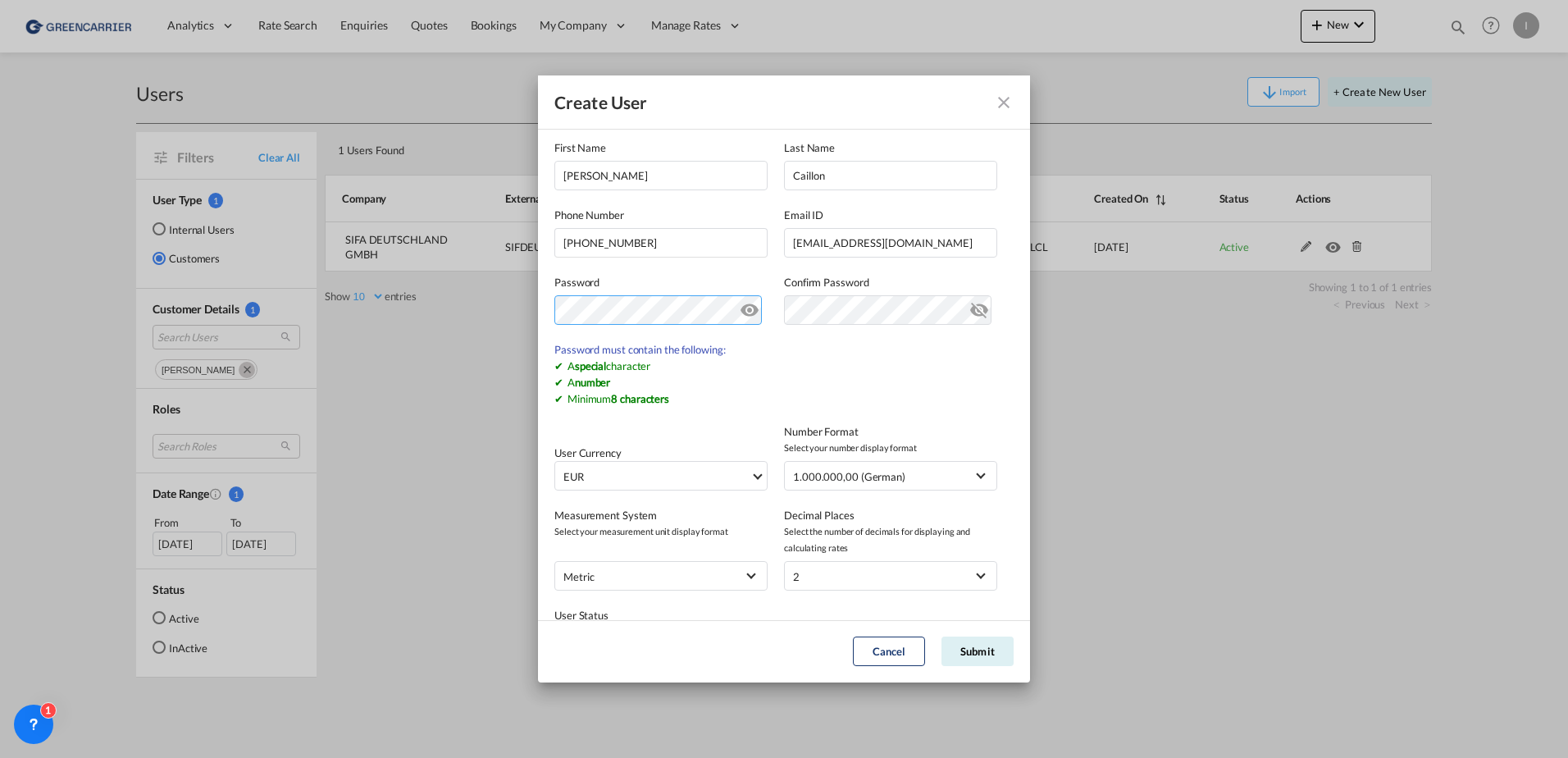
click at [501, 312] on div "Create User General Intergration Details General Intergration Details User Type…" at bounding box center [784, 379] width 1568 height 758
click at [378, 307] on div "Create User General Intergration Details General Intergration Details User Type…" at bounding box center [784, 379] width 1568 height 758
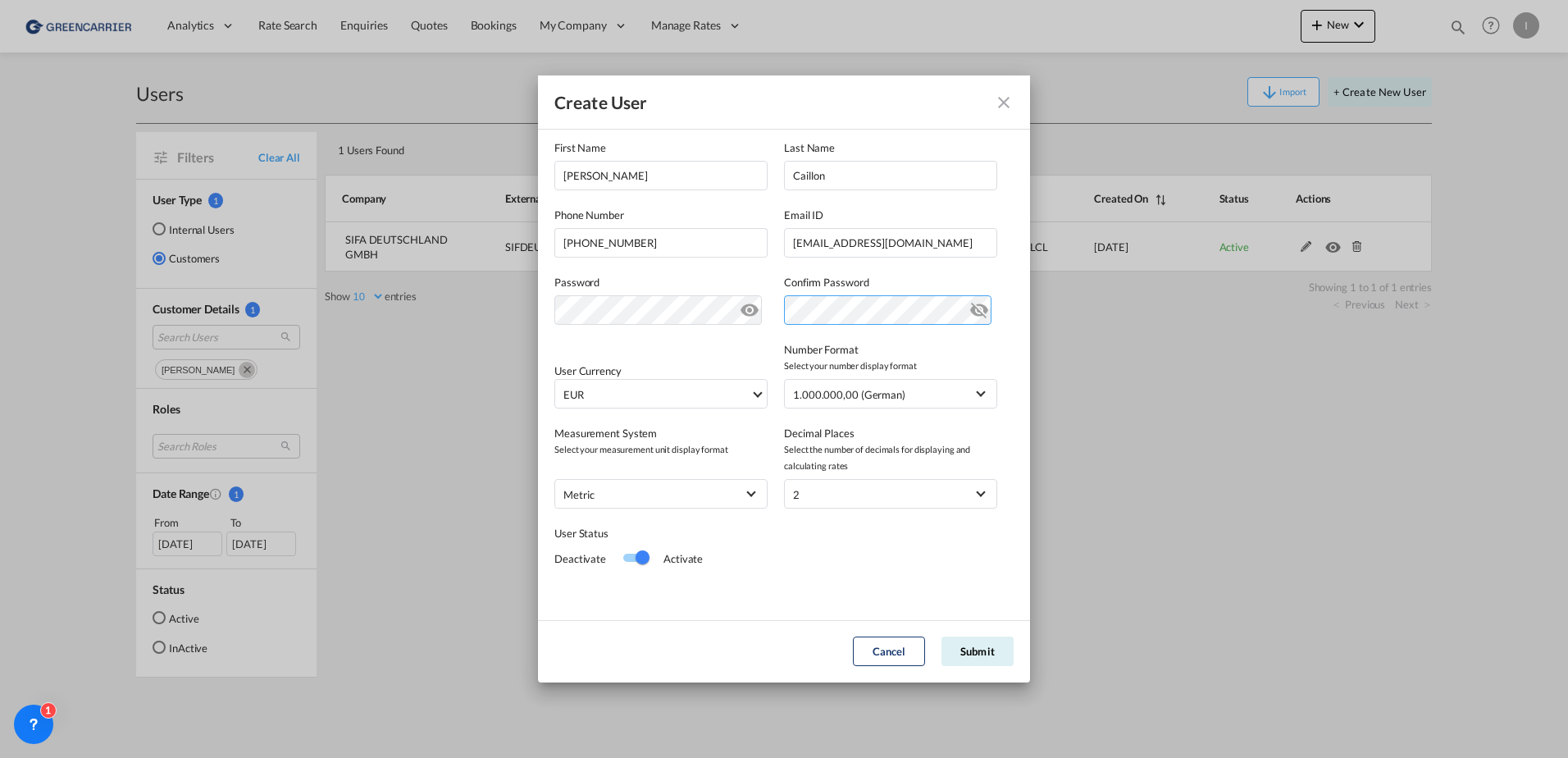
click at [614, 301] on div "Password Password must contain the following: A special character A number Mini…" at bounding box center [784, 292] width 460 height 68
drag, startPoint x: 976, startPoint y: 655, endPoint x: 980, endPoint y: 561, distance: 94.1
click at [980, 561] on md-dialog "Create User General Intergration Details General Intergration Details User Type…" at bounding box center [783, 379] width 491 height 606
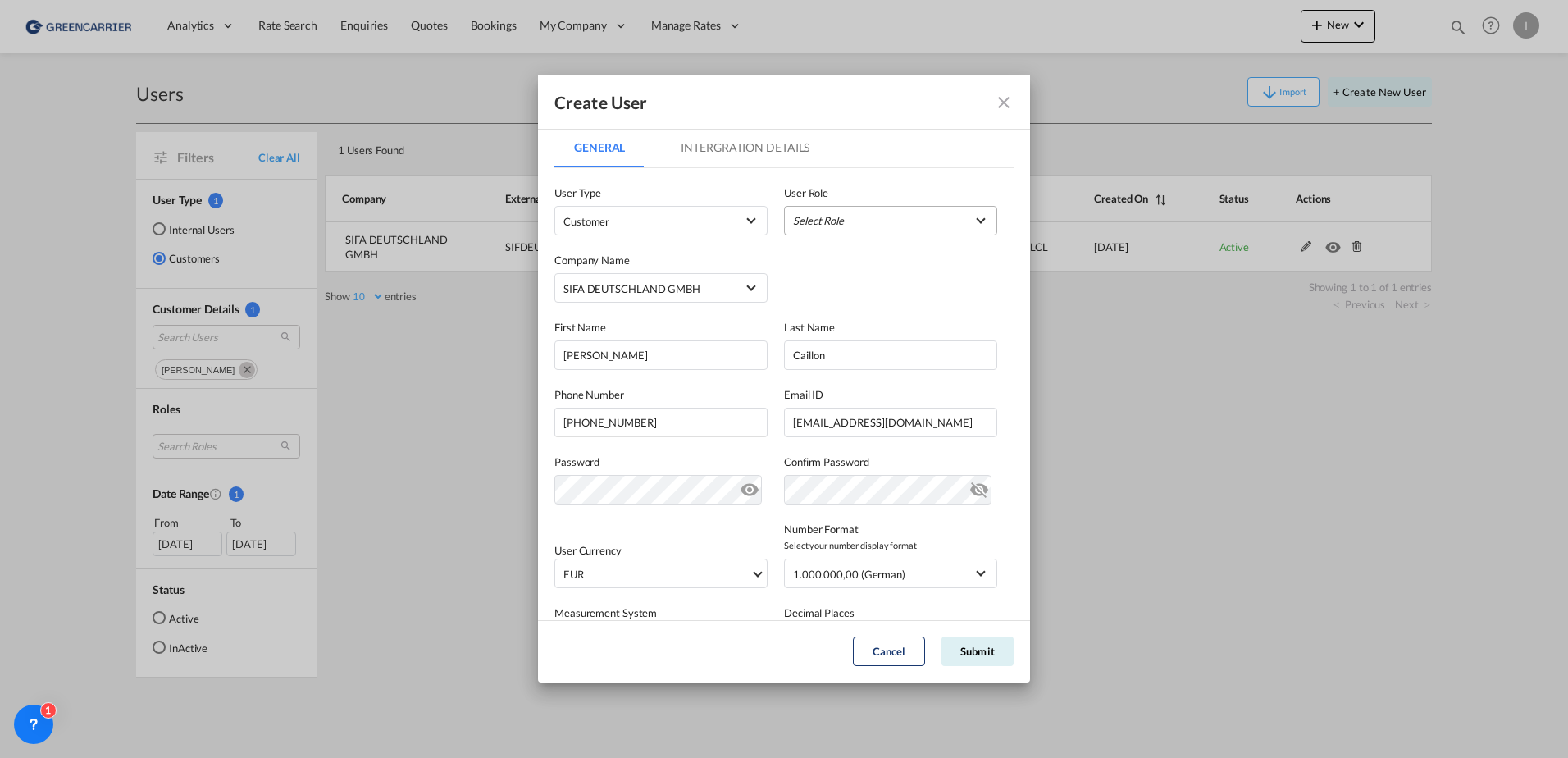
click at [910, 220] on md-select "Select Role" at bounding box center [890, 220] width 213 height 30
click at [889, 296] on md-option "GCC Customers LCL USER_DEFINED" at bounding box center [882, 299] width 242 height 40
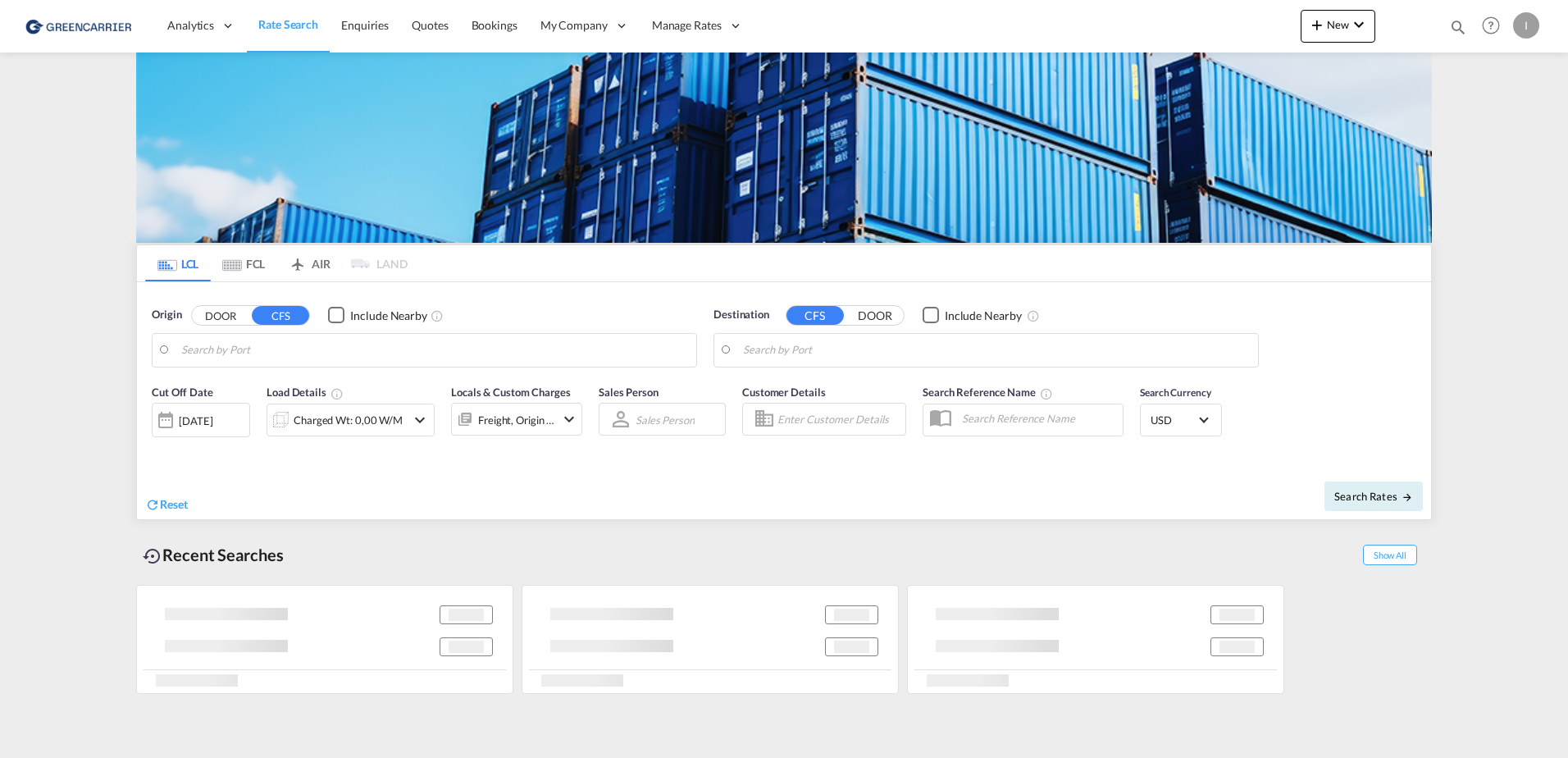
type input "[GEOGRAPHIC_DATA], [GEOGRAPHIC_DATA]"
type input "Callao, PECLL"
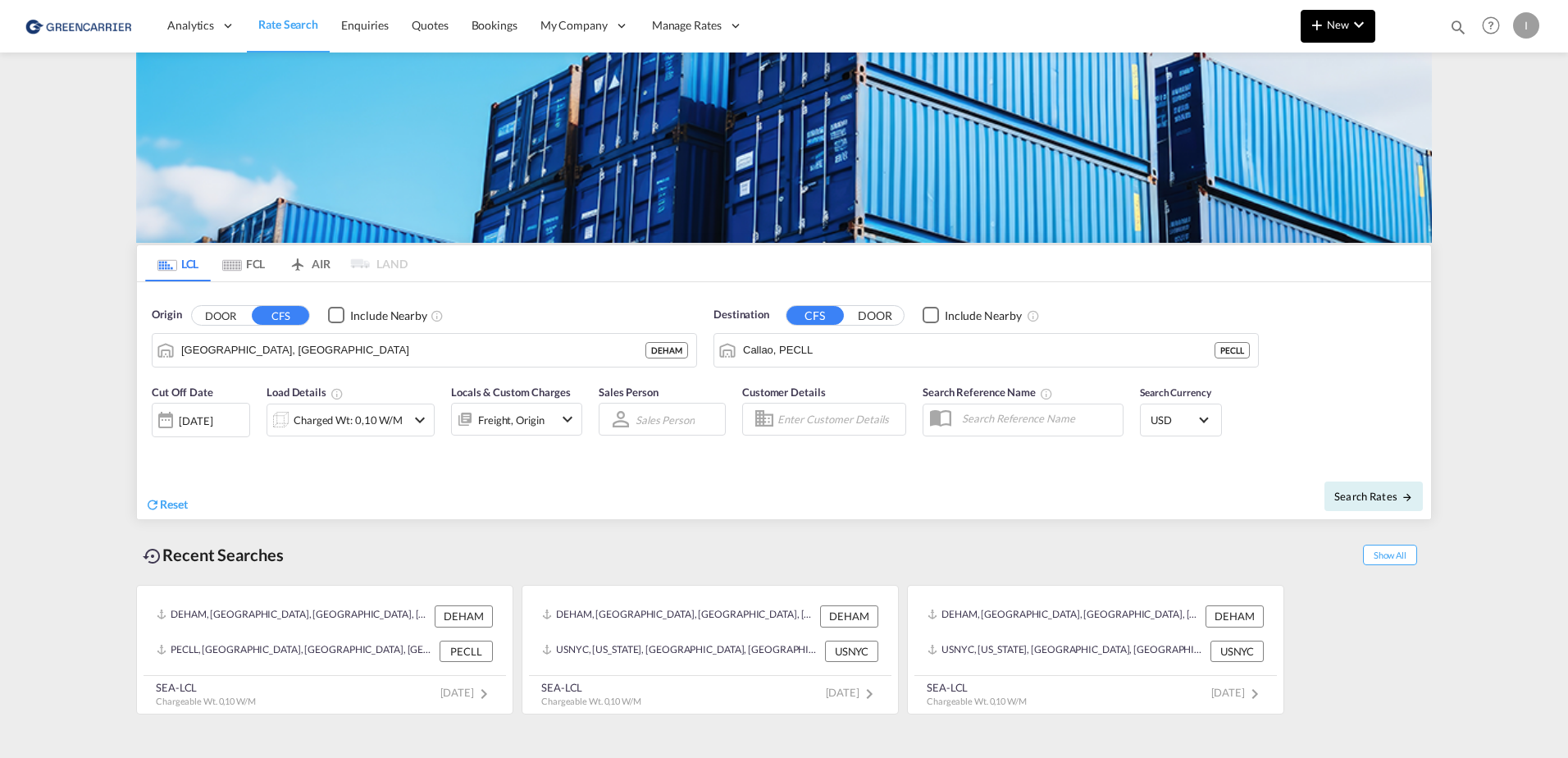
click at [1339, 14] on button "New" at bounding box center [1337, 26] width 74 height 33
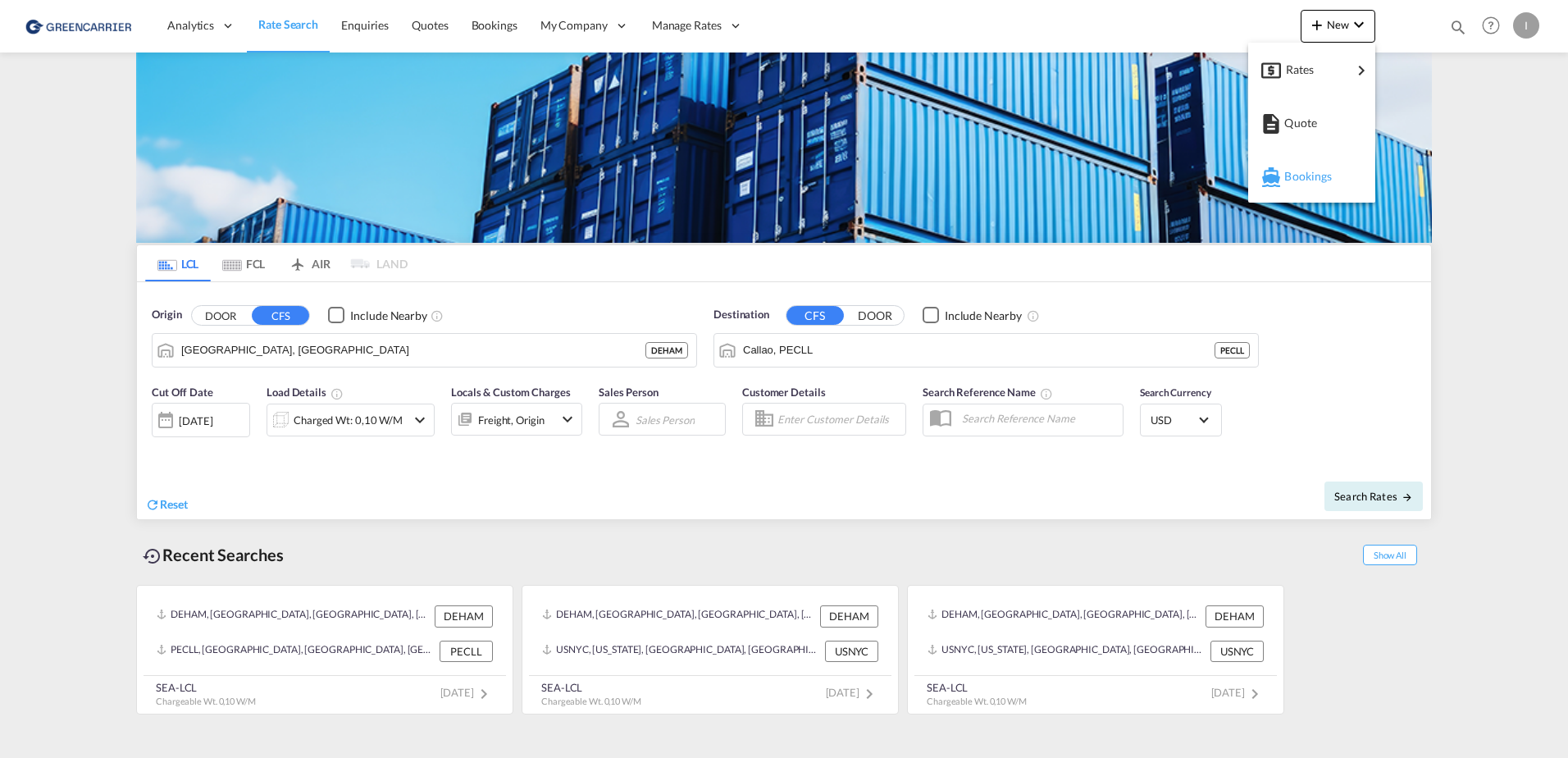
click at [1302, 175] on span "Bookings" at bounding box center [1293, 177] width 18 height 33
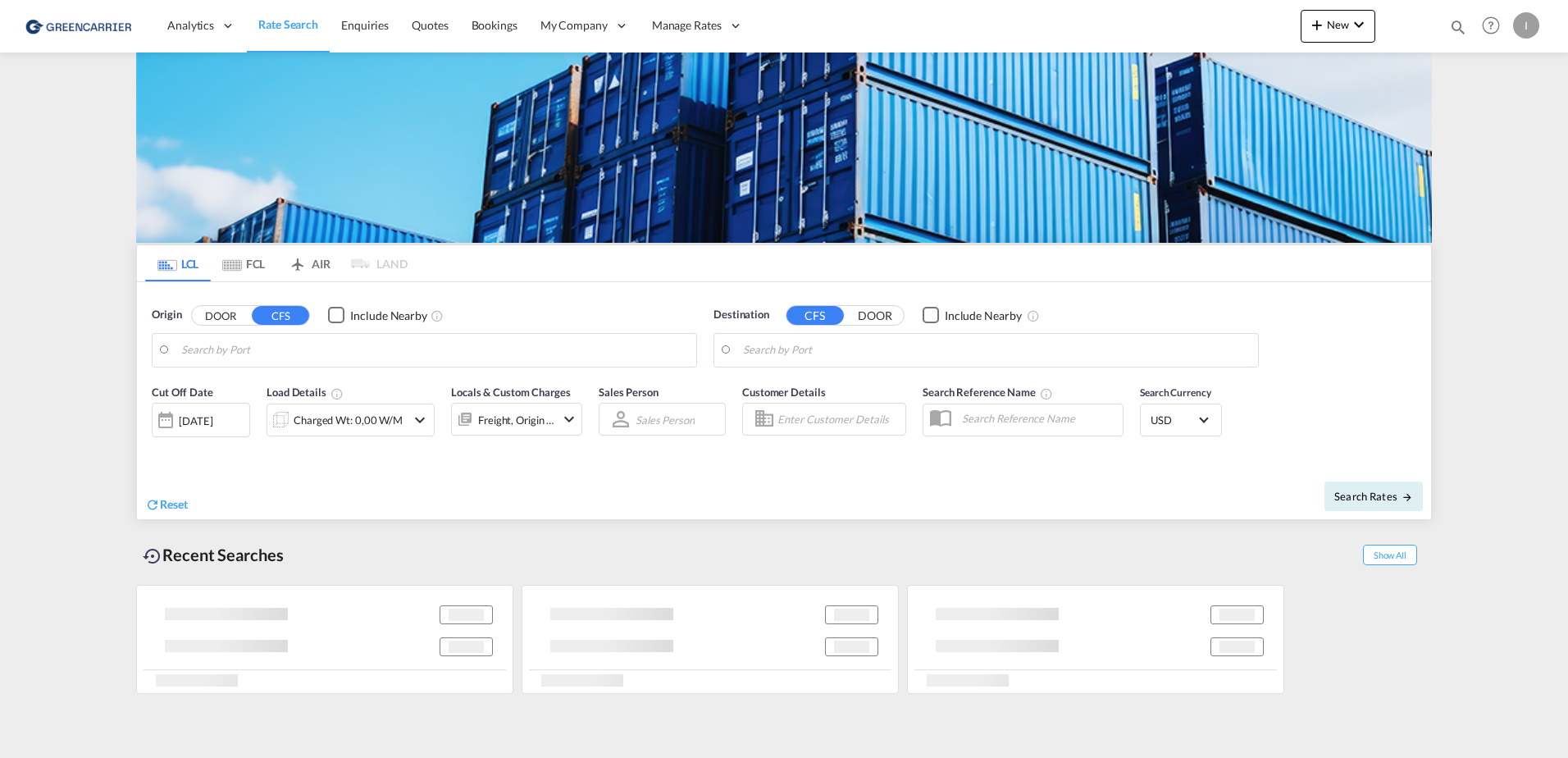
type input "[GEOGRAPHIC_DATA], [GEOGRAPHIC_DATA]"
type input "Callao, PECLL"
